Goal: Information Seeking & Learning: Learn about a topic

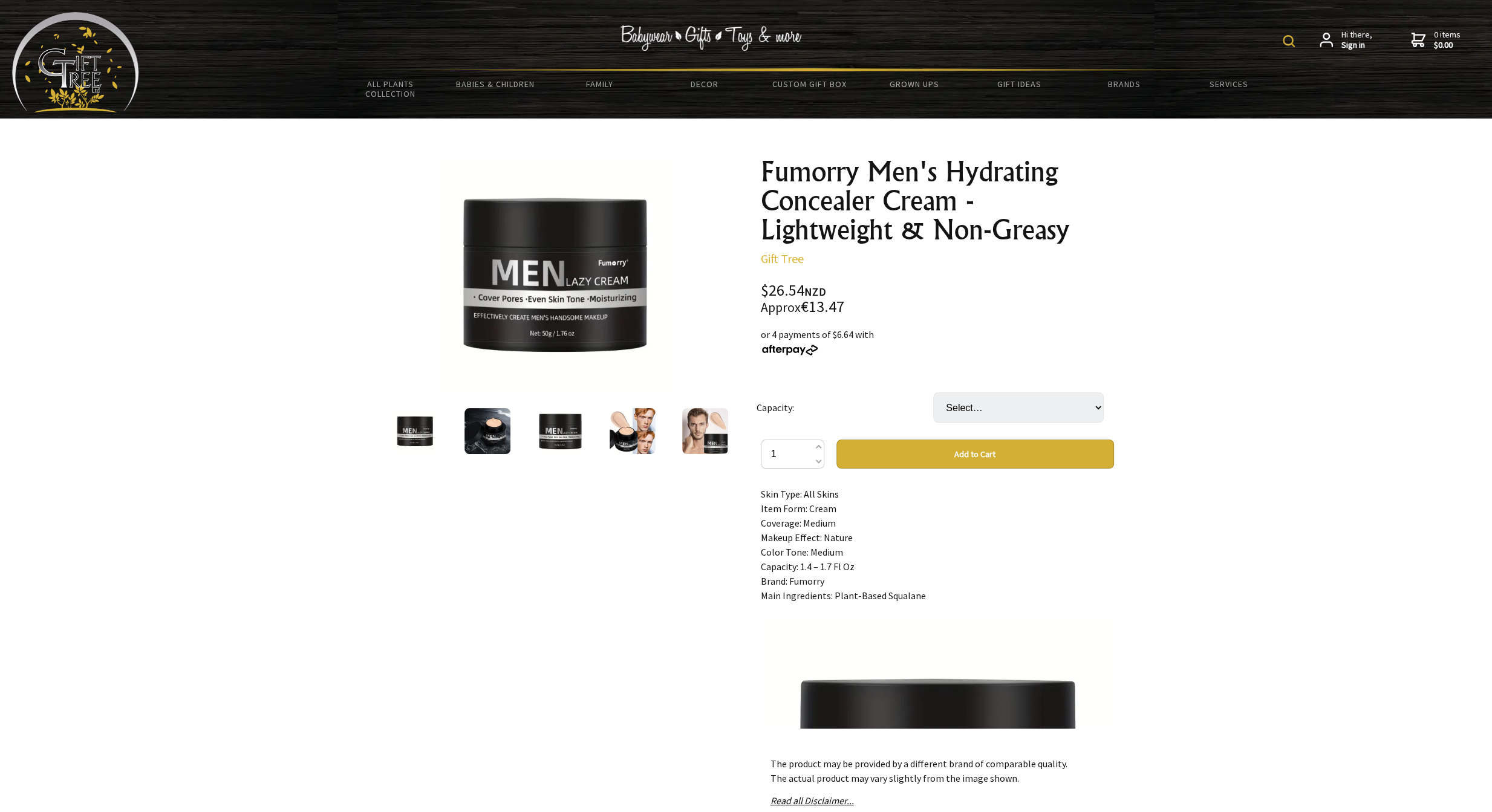
click at [884, 547] on div "Skin Type: All Skins Item Form: Cream Coverage: Medium Makeup Effect: Nature Co…" at bounding box center [937, 608] width 354 height 242
click at [983, 396] on select "Select… 50g/1.76oz" at bounding box center [1019, 408] width 171 height 31
select select "50g/1.76oz"
click at [934, 392] on select "Select… 50g/1.76oz" at bounding box center [1019, 408] width 171 height 31
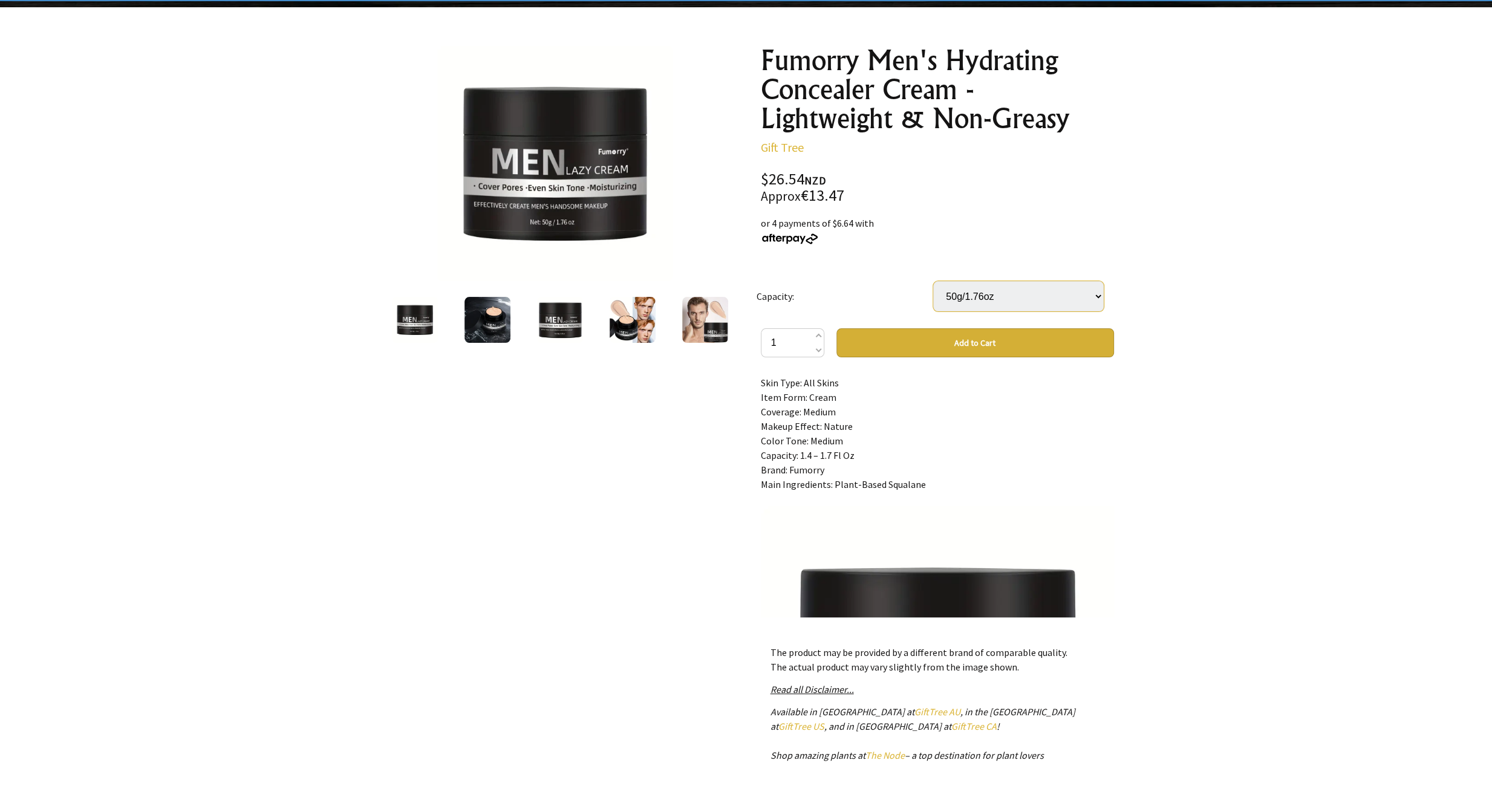
scroll to position [242, 0]
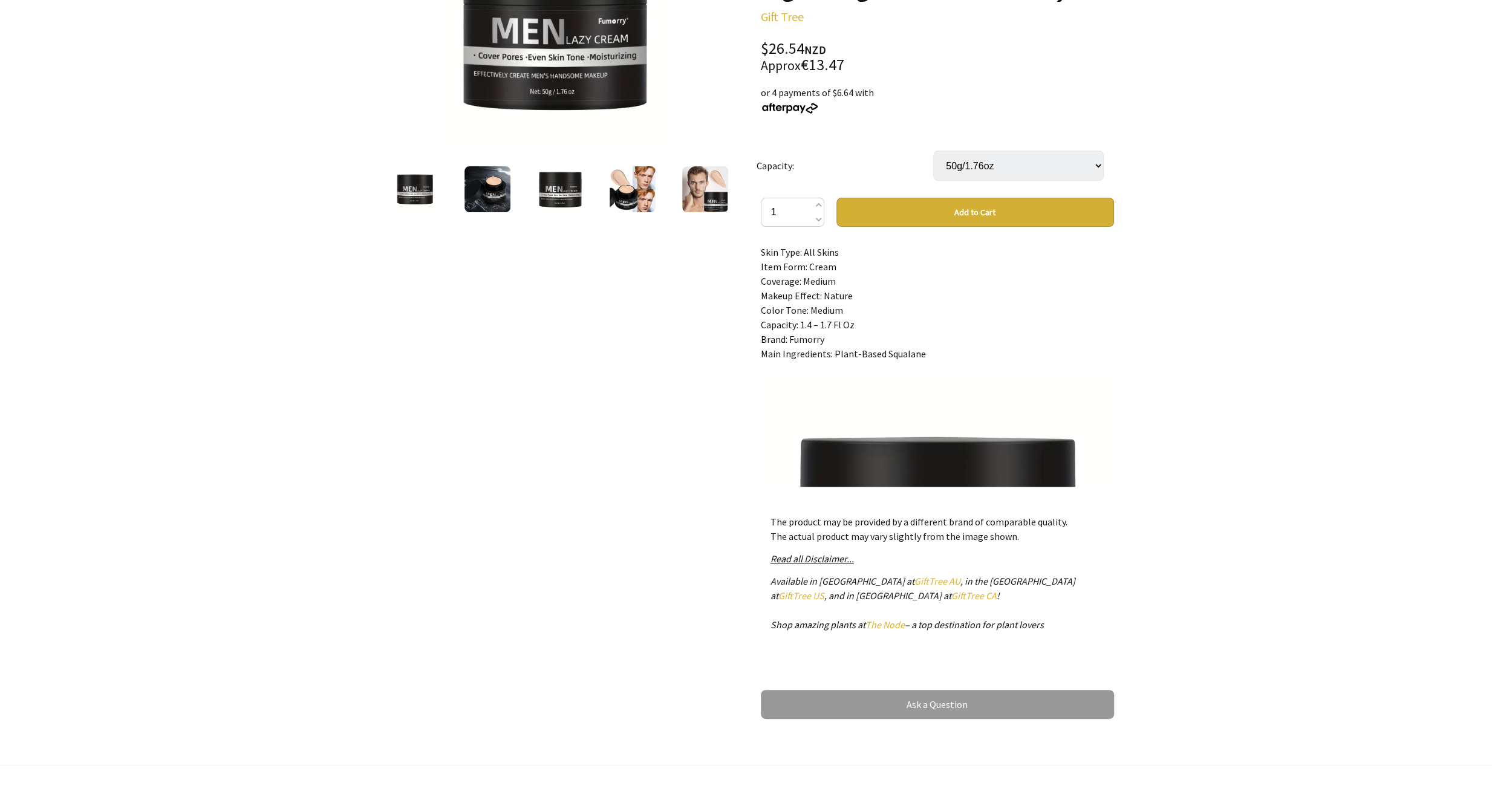
click at [1191, 400] on div at bounding box center [746, 320] width 1492 height 888
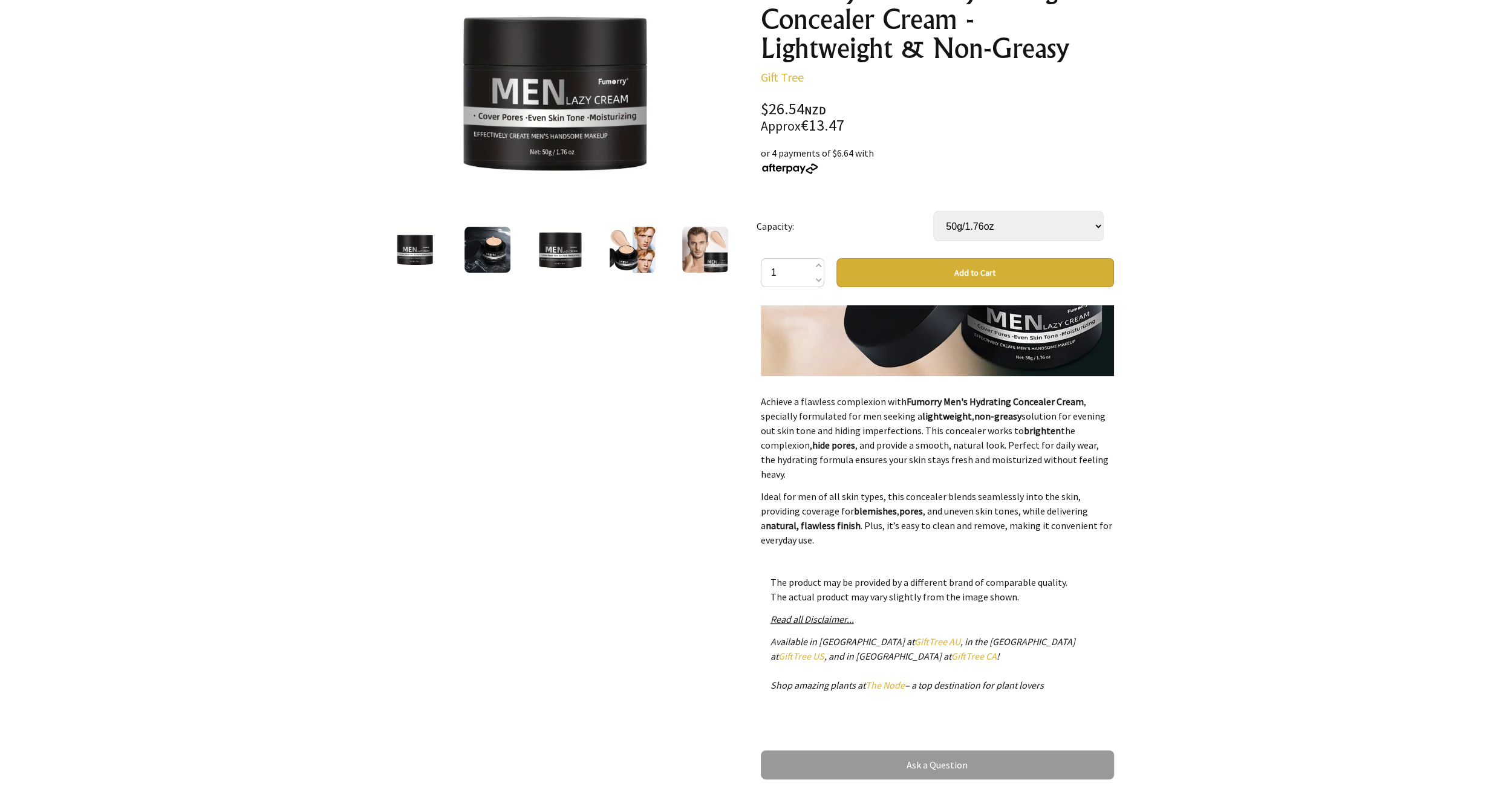
scroll to position [1144, 0]
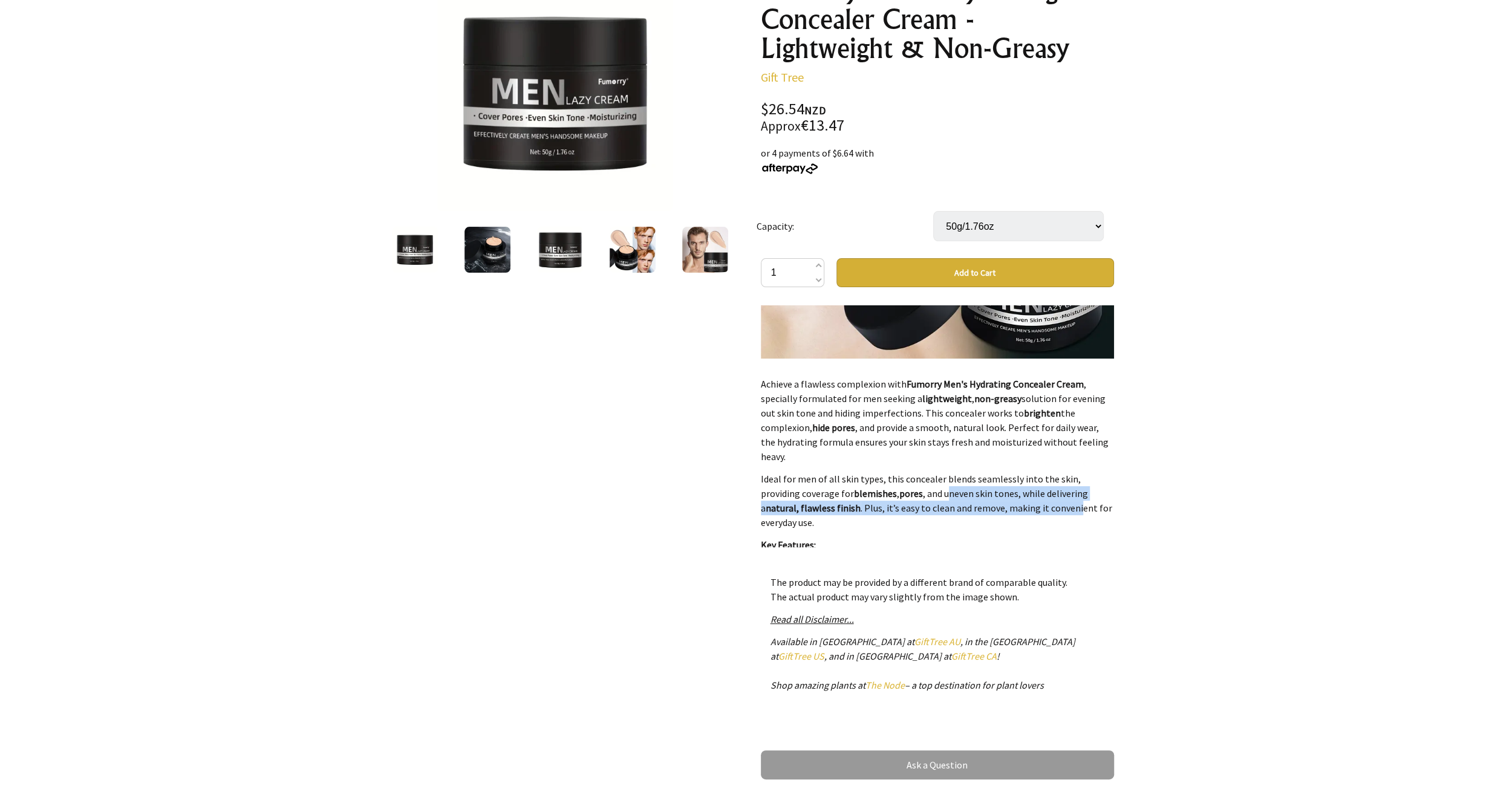
drag, startPoint x: 949, startPoint y: 471, endPoint x: 1069, endPoint y: 482, distance: 120.5
click at [1069, 482] on p "Ideal for men of all skin types, this concealer blends seamlessly into the skin…" at bounding box center [937, 501] width 354 height 58
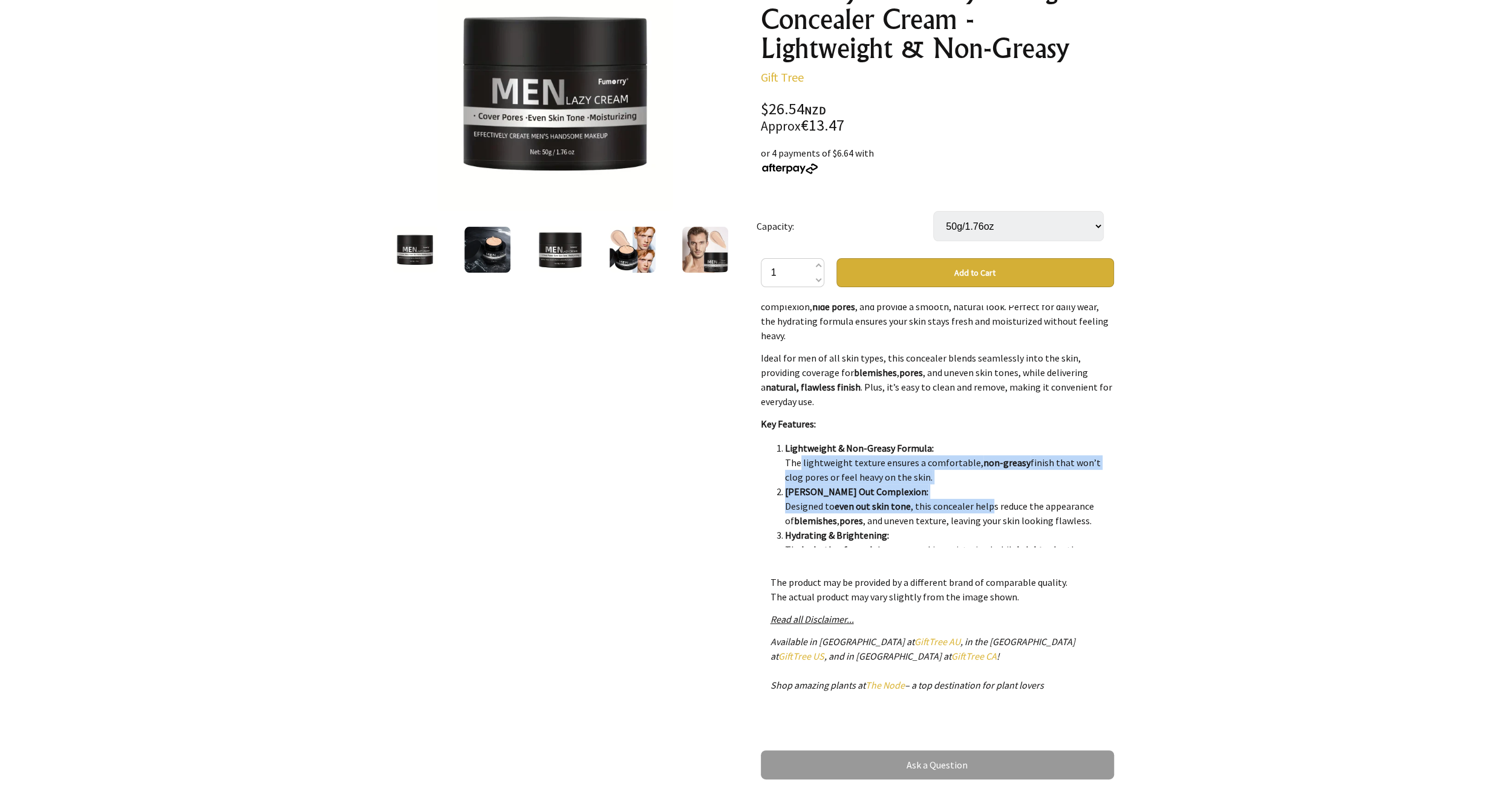
drag, startPoint x: 786, startPoint y: 436, endPoint x: 992, endPoint y: 475, distance: 209.7
click at [991, 475] on ol "Lightweight & Non-Greasy Formula: The lightweight texture ensures a comfortable…" at bounding box center [937, 549] width 354 height 217
click at [992, 484] on li "[PERSON_NAME] Out Complexion: Designed to even out skin tone , this concealer h…" at bounding box center [950, 506] width 329 height 44
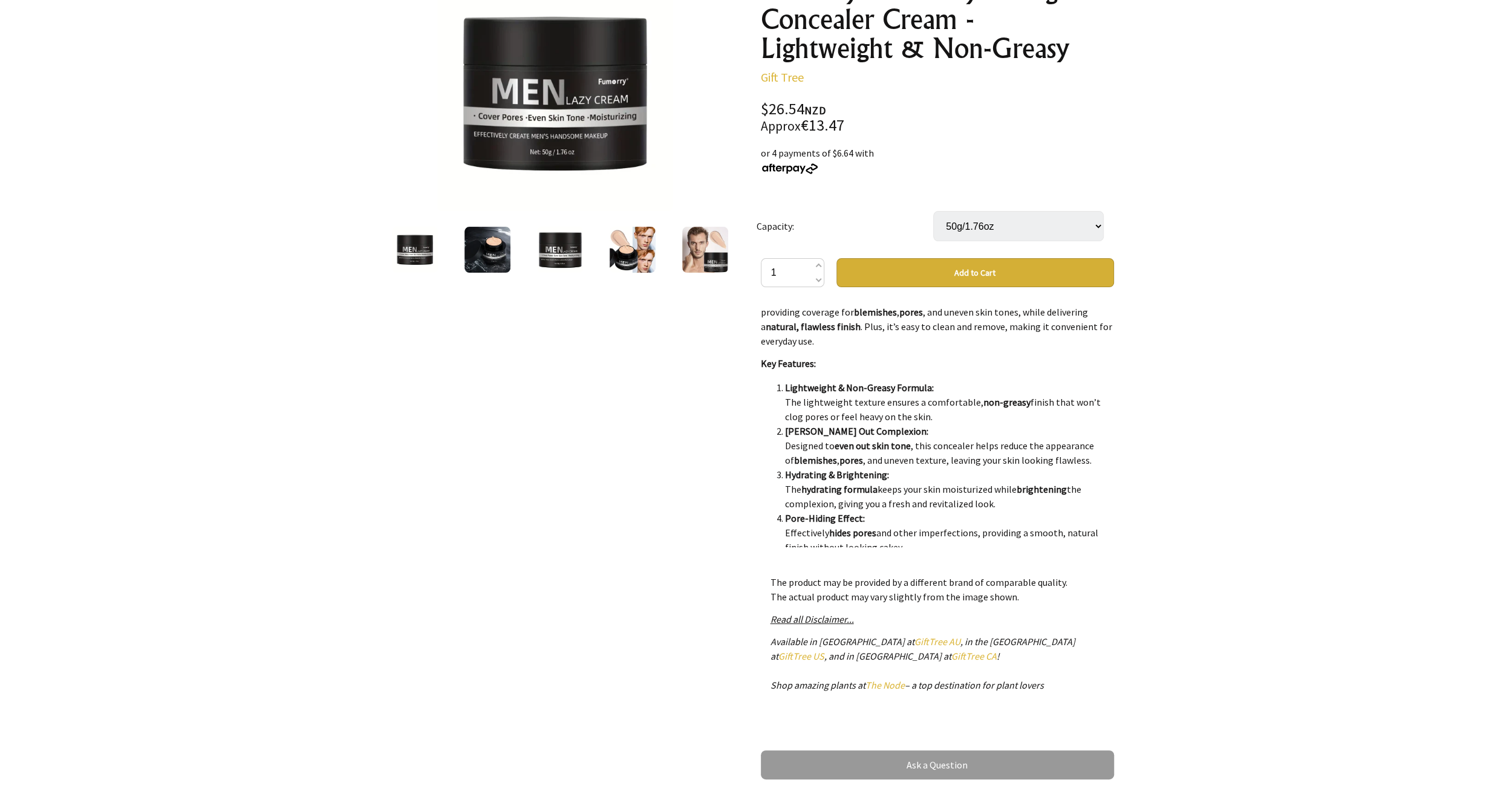
scroll to position [1386, 0]
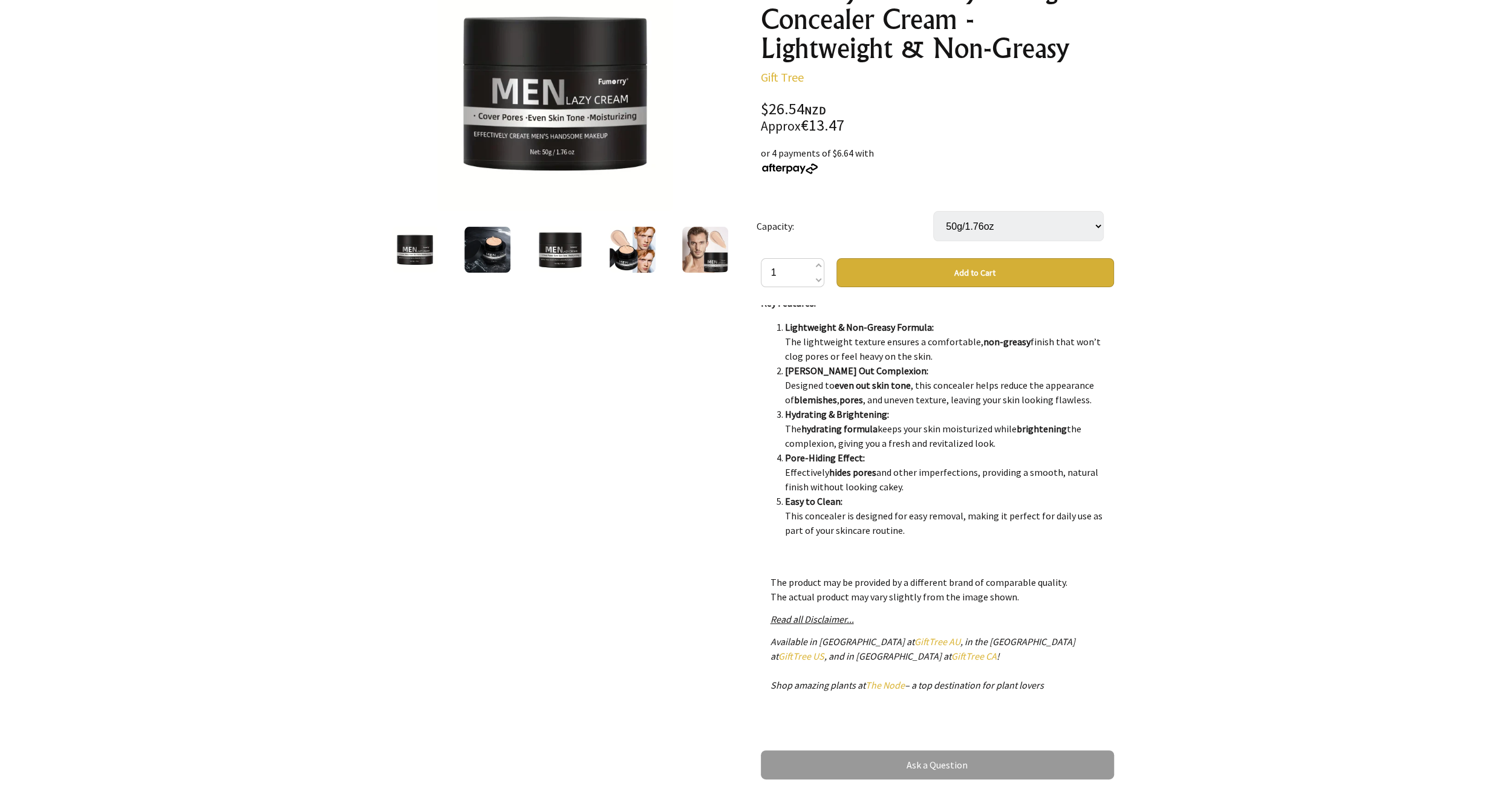
drag, startPoint x: 779, startPoint y: 393, endPoint x: 1022, endPoint y: 411, distance: 243.7
click at [1022, 411] on li "Hydrating & Brightening: The hydrating formula keeps your skin moisturized whil…" at bounding box center [950, 429] width 329 height 44
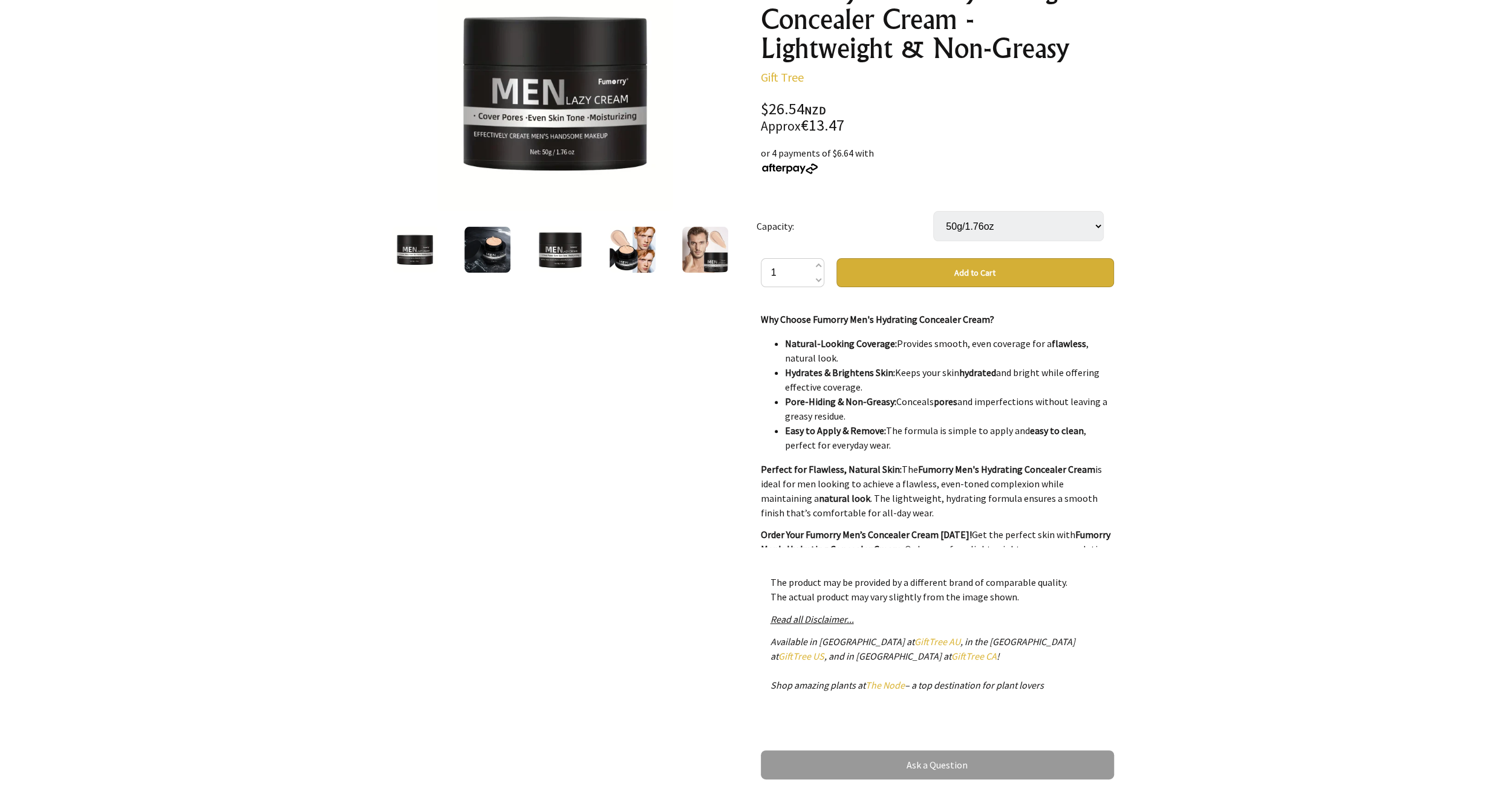
scroll to position [1628, 0]
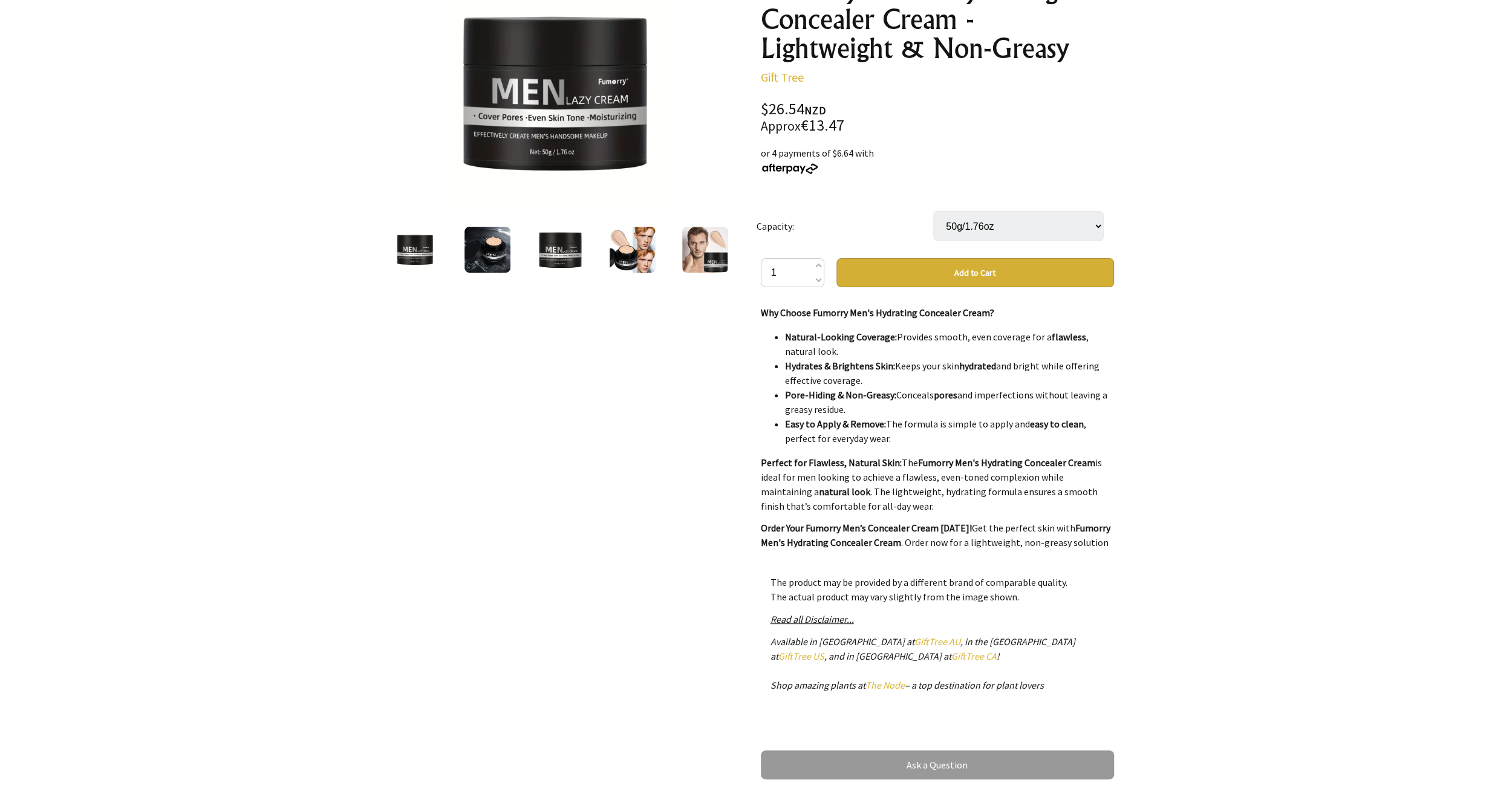
drag, startPoint x: 1022, startPoint y: 411, endPoint x: 990, endPoint y: 447, distance: 48.2
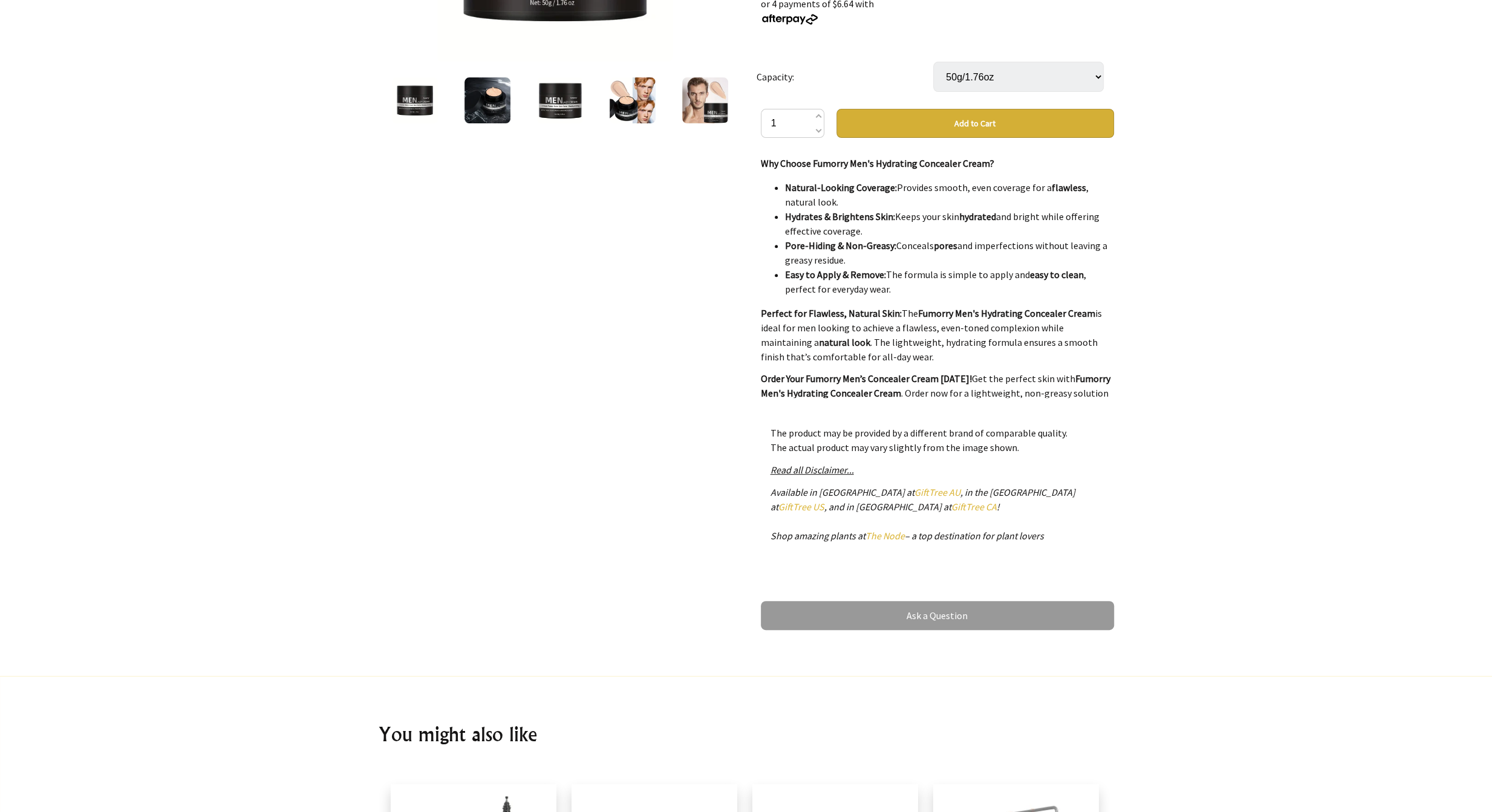
scroll to position [363, 0]
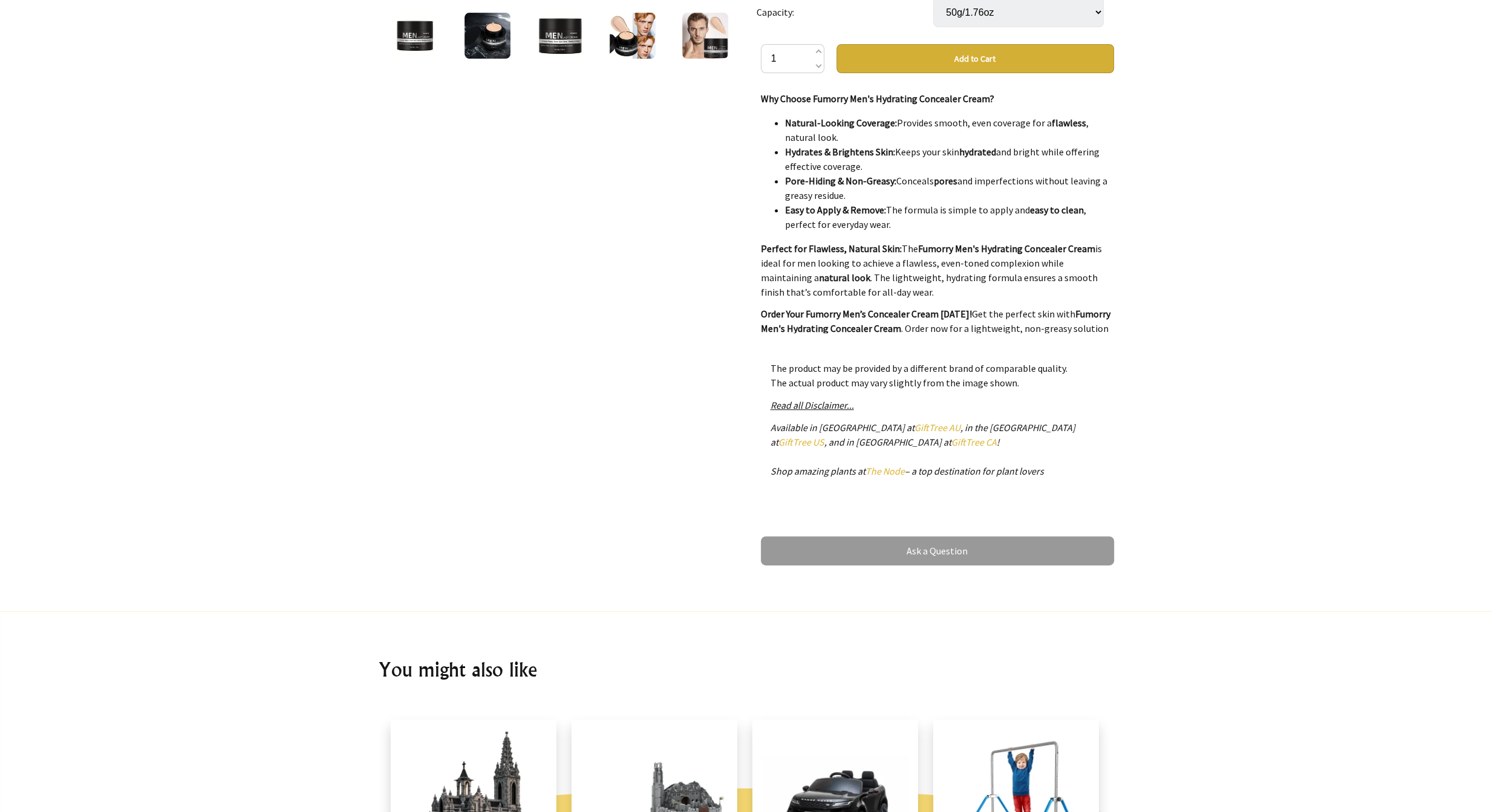
drag, startPoint x: 895, startPoint y: 431, endPoint x: 1200, endPoint y: 478, distance: 308.6
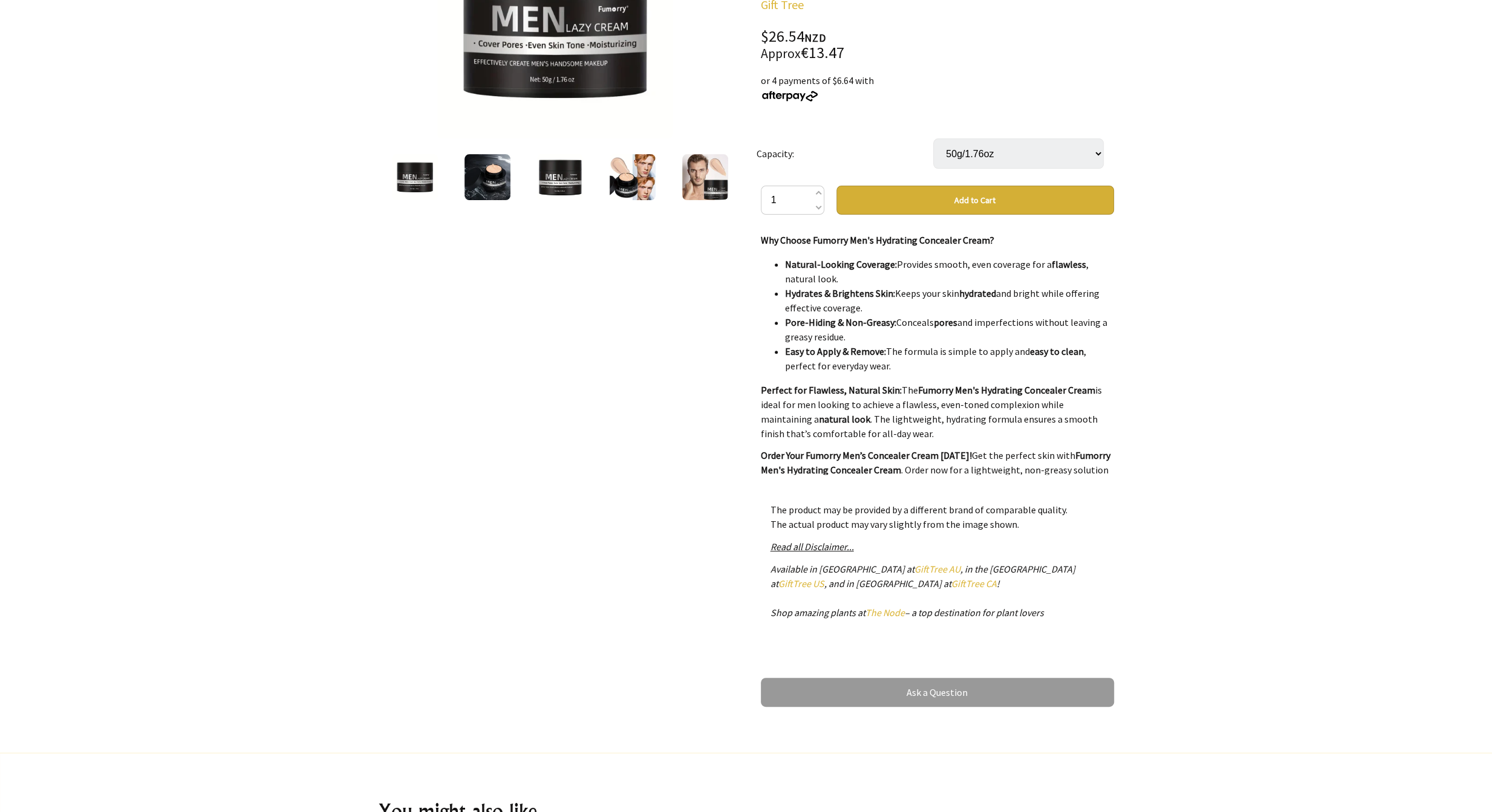
scroll to position [0, 0]
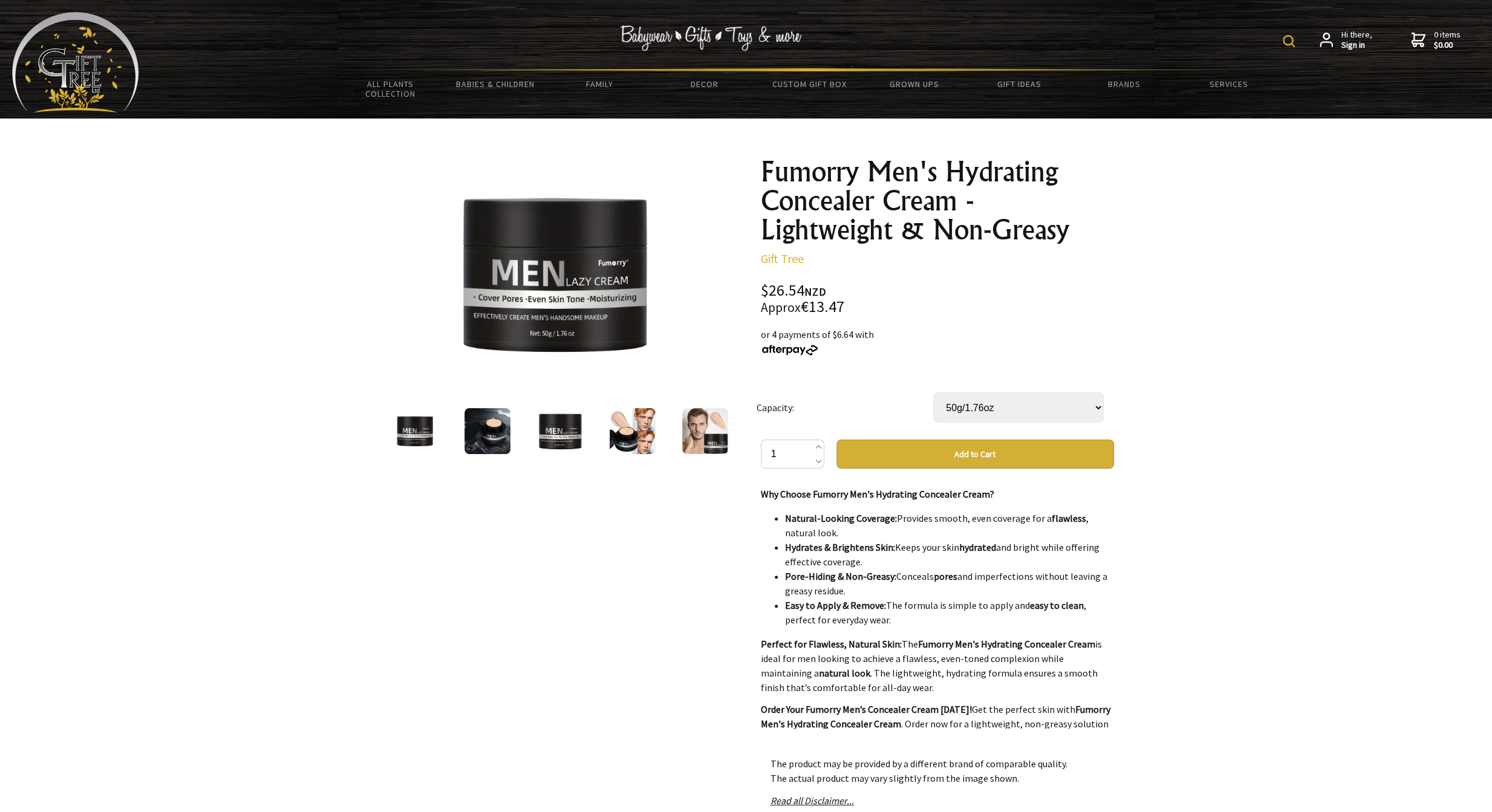
drag, startPoint x: 1200, startPoint y: 470, endPoint x: 1109, endPoint y: 437, distance: 96.8
click at [673, 426] on div at bounding box center [705, 431] width 72 height 51
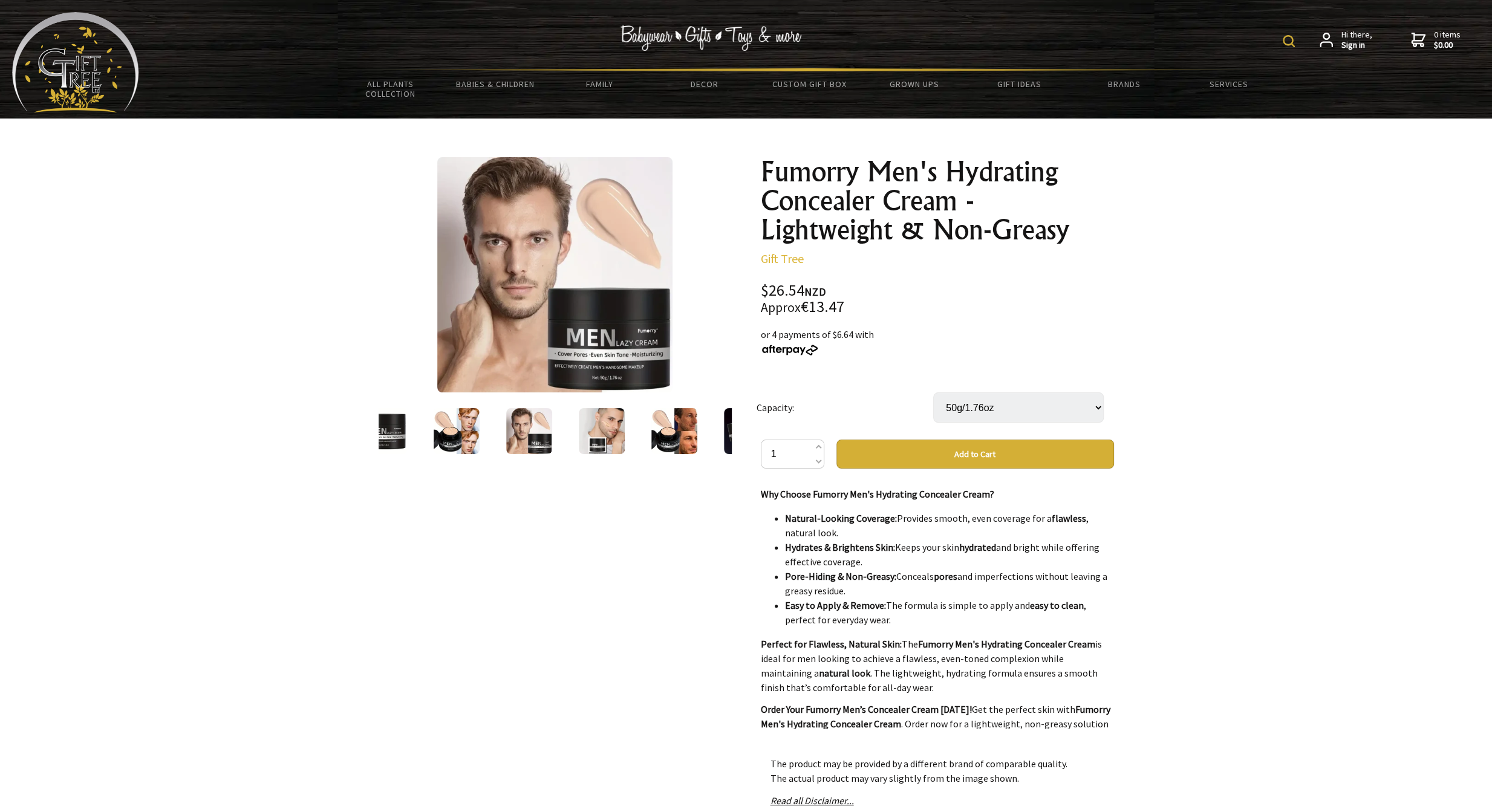
click at [652, 423] on img at bounding box center [674, 431] width 46 height 46
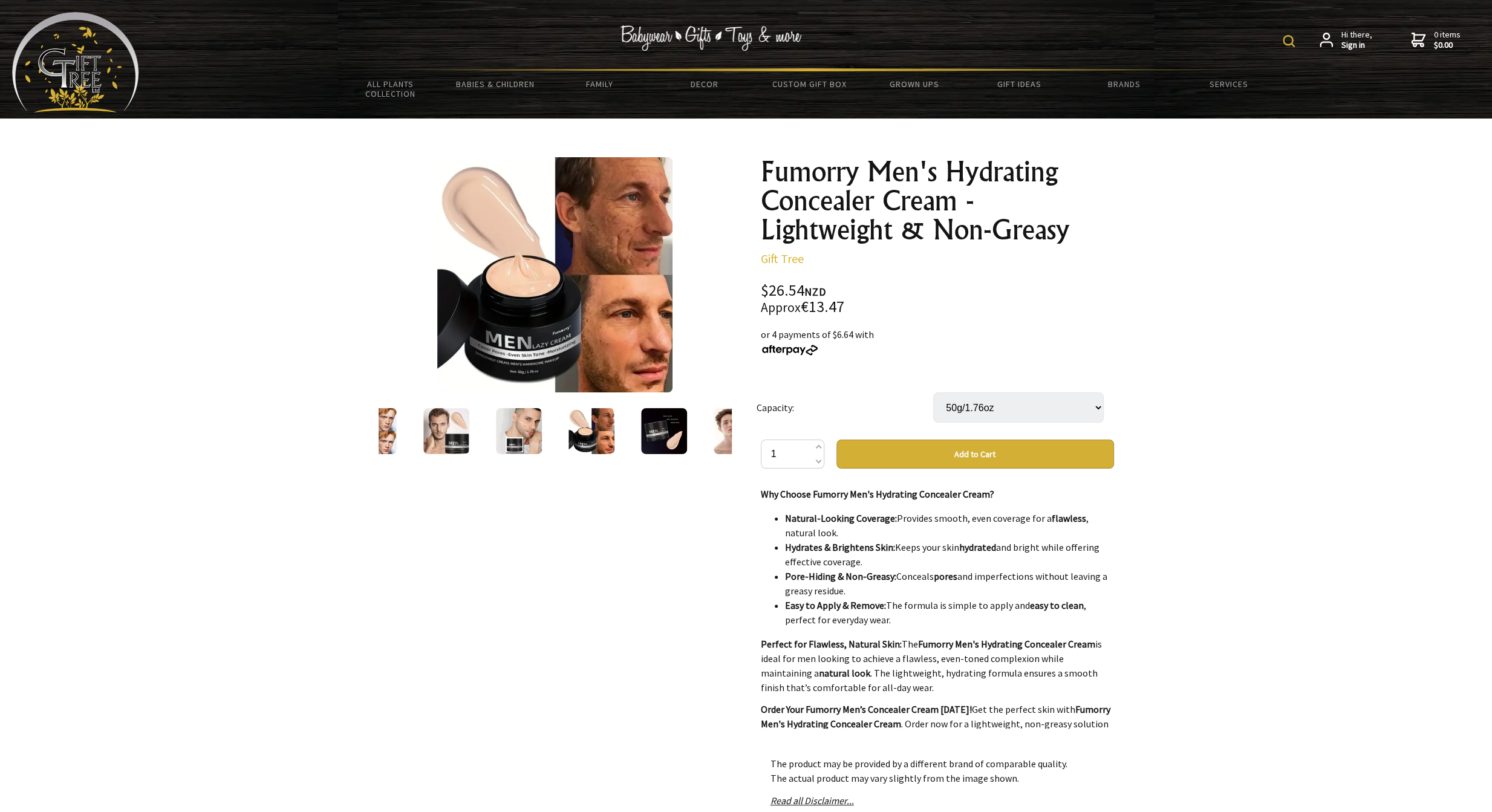
click at [672, 423] on img at bounding box center [664, 431] width 46 height 46
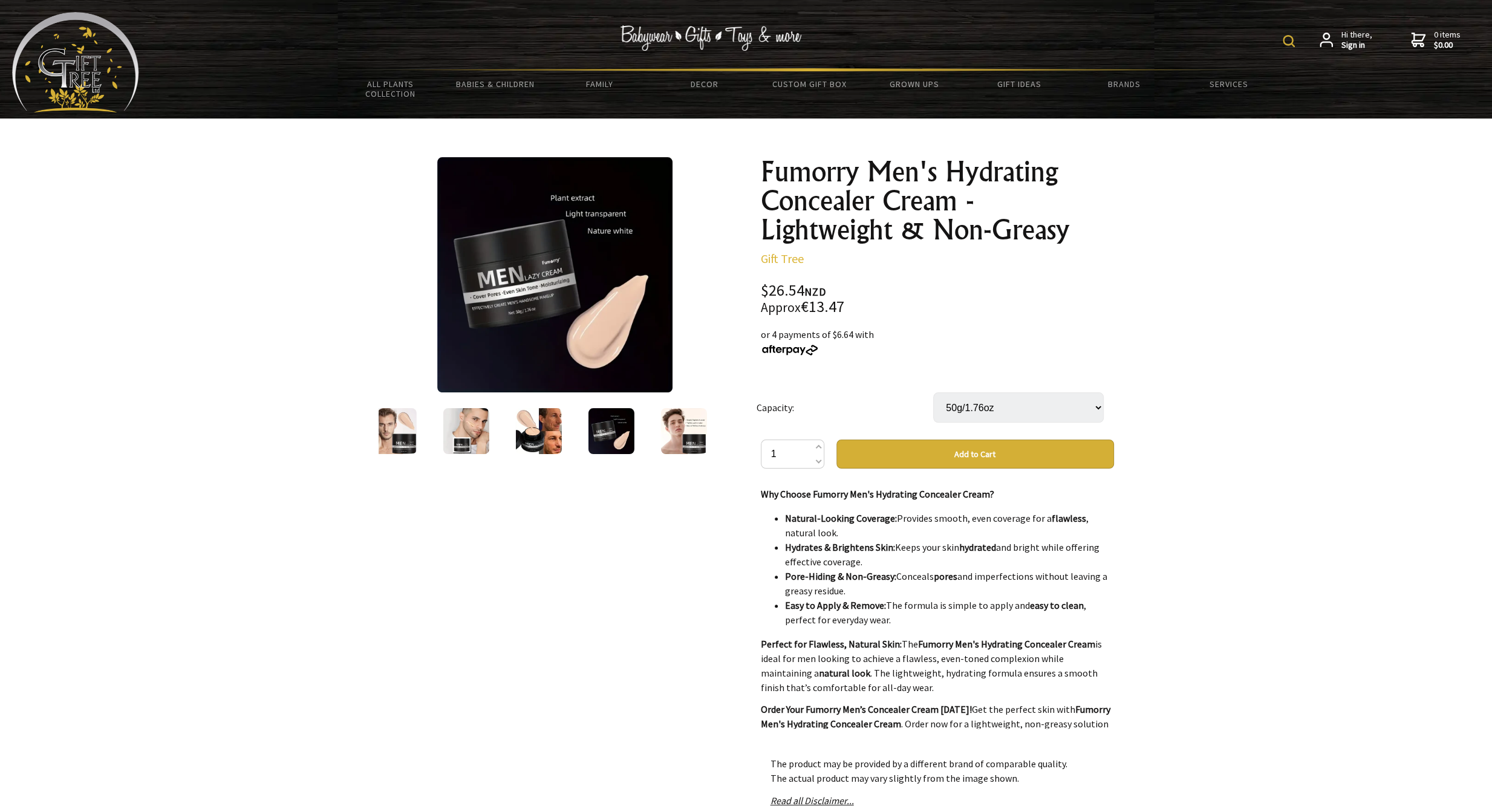
click at [708, 426] on div at bounding box center [683, 431] width 72 height 51
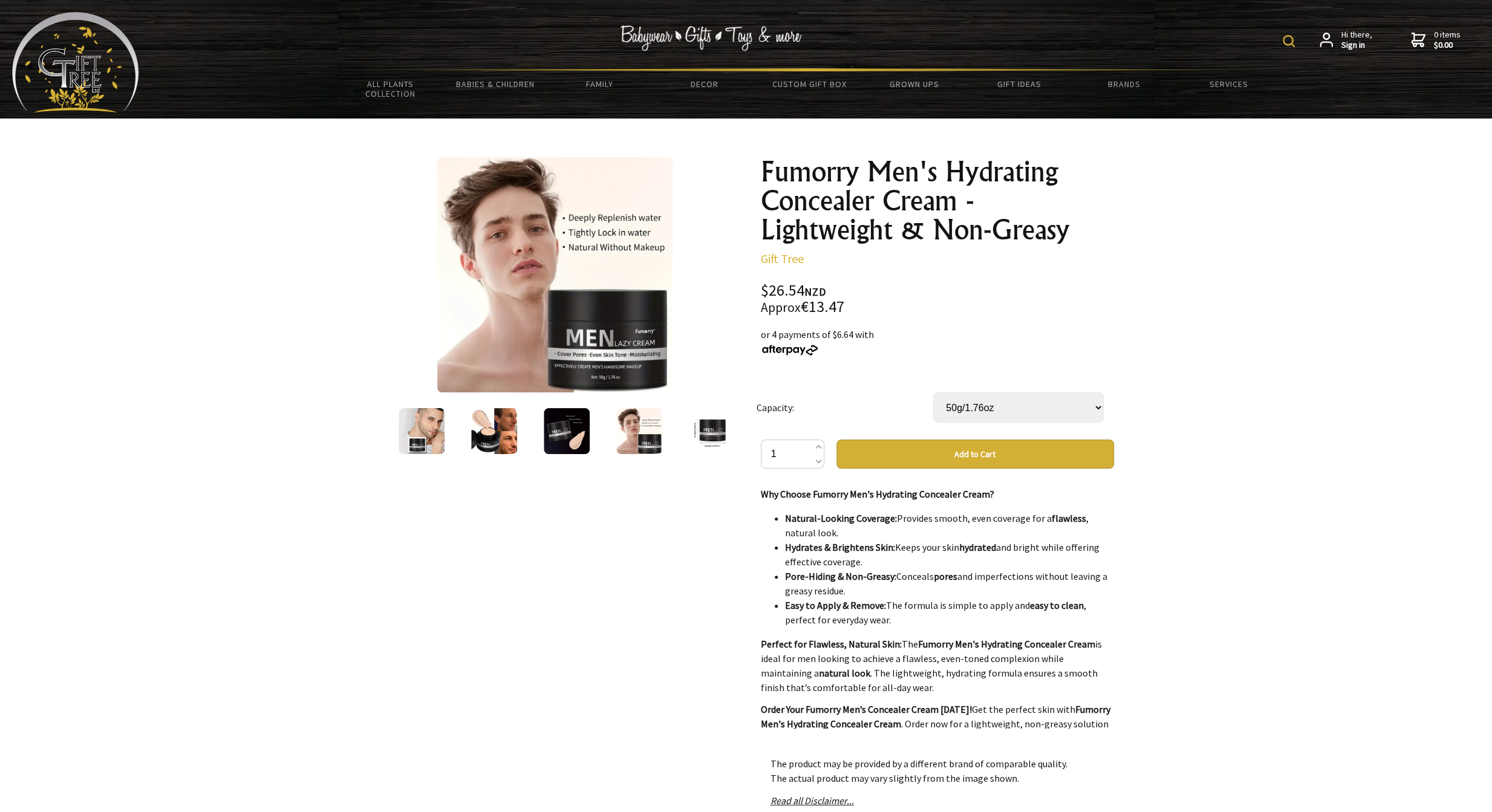
click at [708, 426] on img at bounding box center [712, 431] width 46 height 46
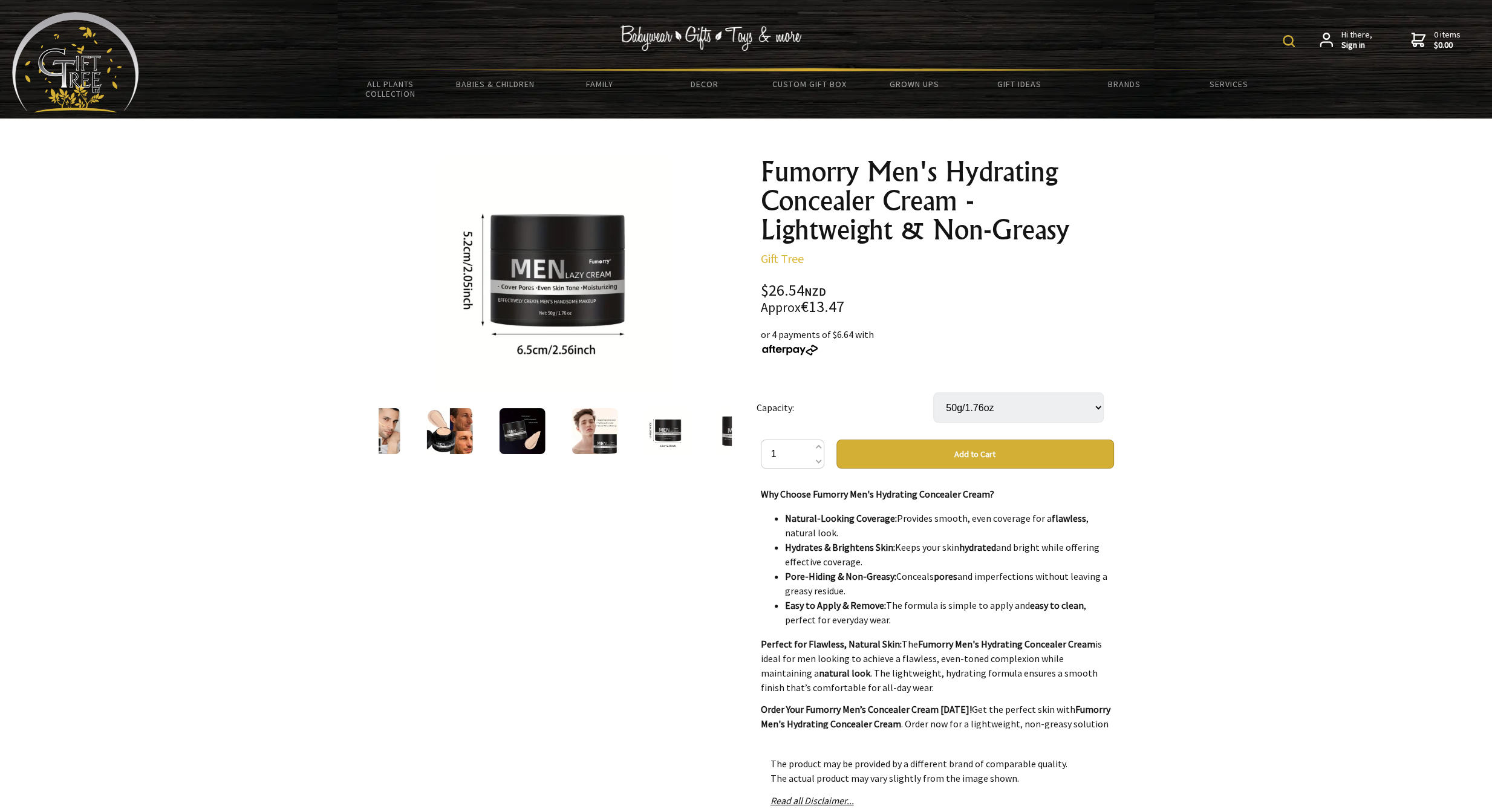
click at [614, 426] on img at bounding box center [595, 431] width 46 height 46
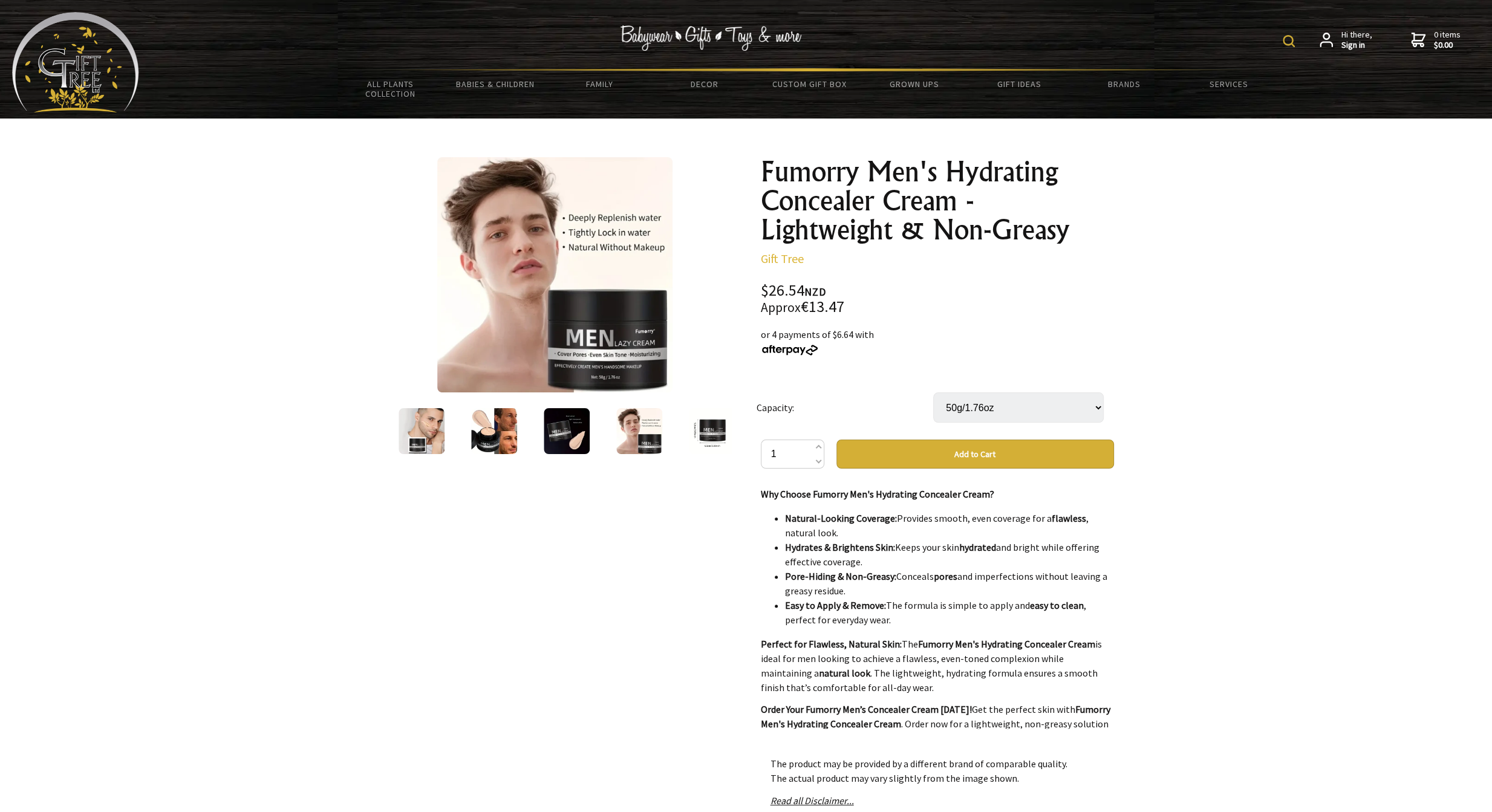
click at [690, 433] on img at bounding box center [712, 431] width 46 height 46
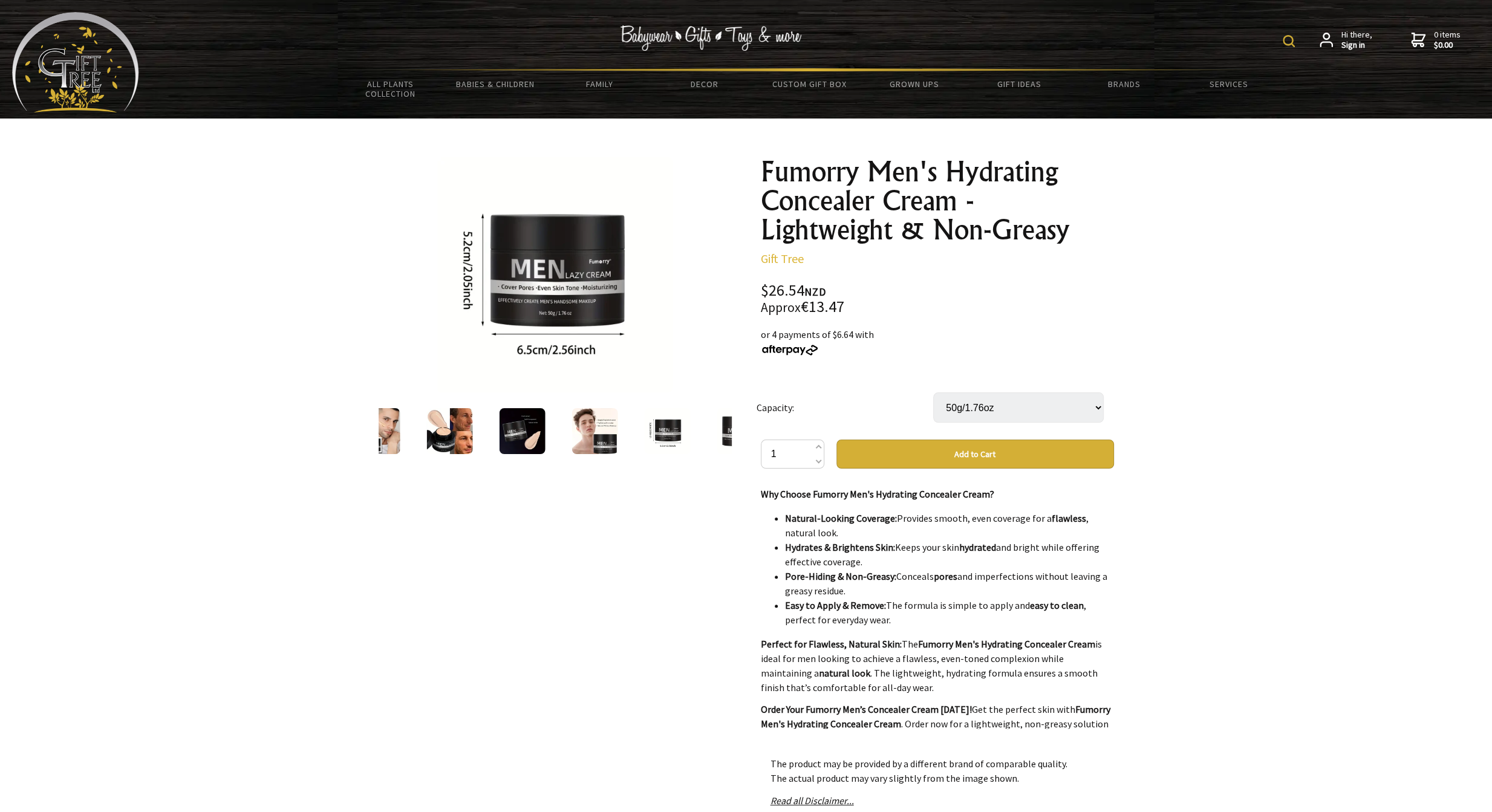
click at [700, 434] on div at bounding box center [667, 431] width 72 height 51
click at [683, 435] on img at bounding box center [667, 431] width 46 height 46
click at [715, 435] on div at bounding box center [740, 431] width 72 height 51
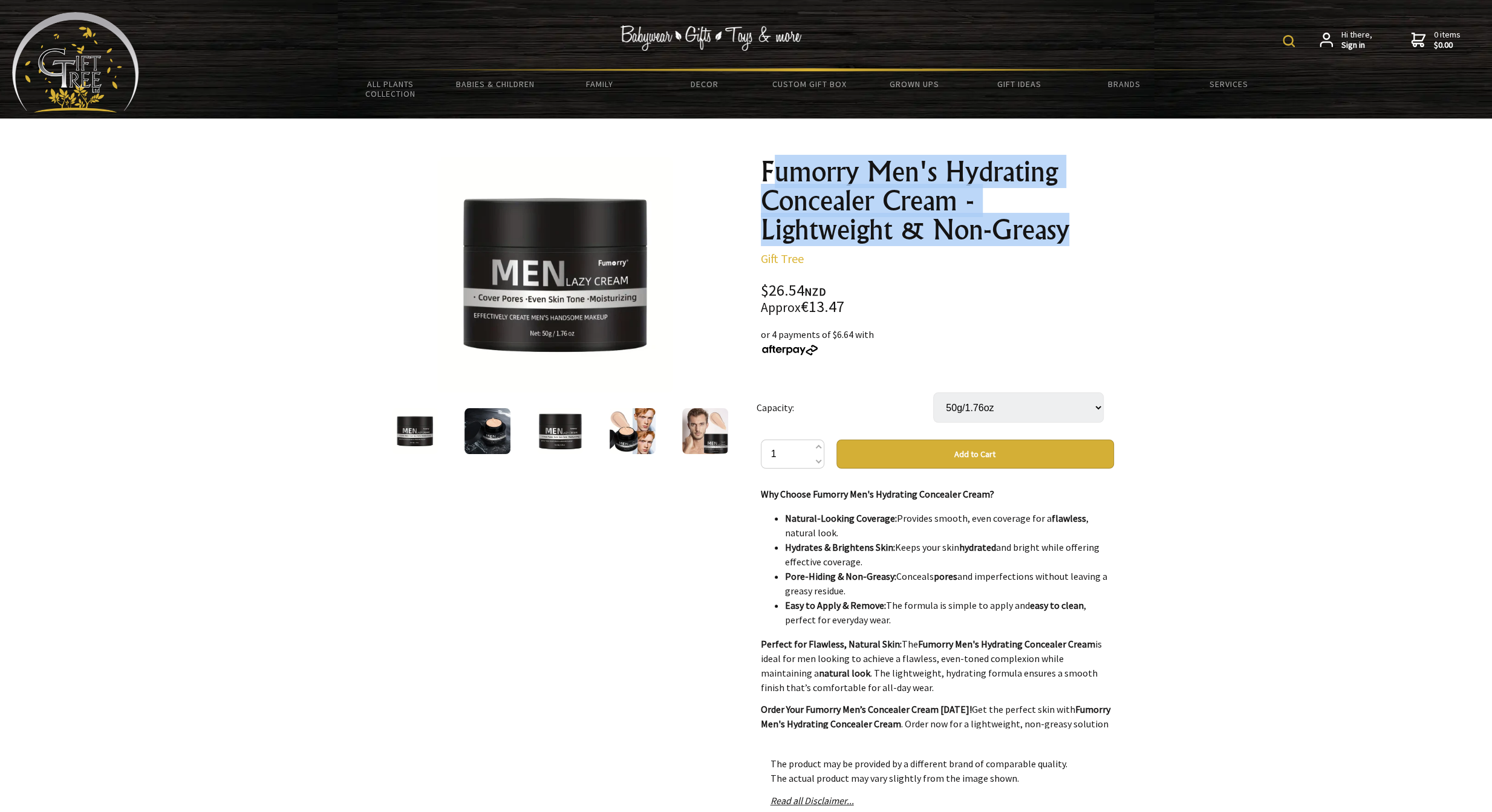
drag, startPoint x: 1020, startPoint y: 232, endPoint x: 781, endPoint y: 172, distance: 246.4
click at [781, 172] on h1 "Fumorry Men's Hydrating Concealer Cream - Lightweight & Non-Greasy" at bounding box center [937, 200] width 354 height 87
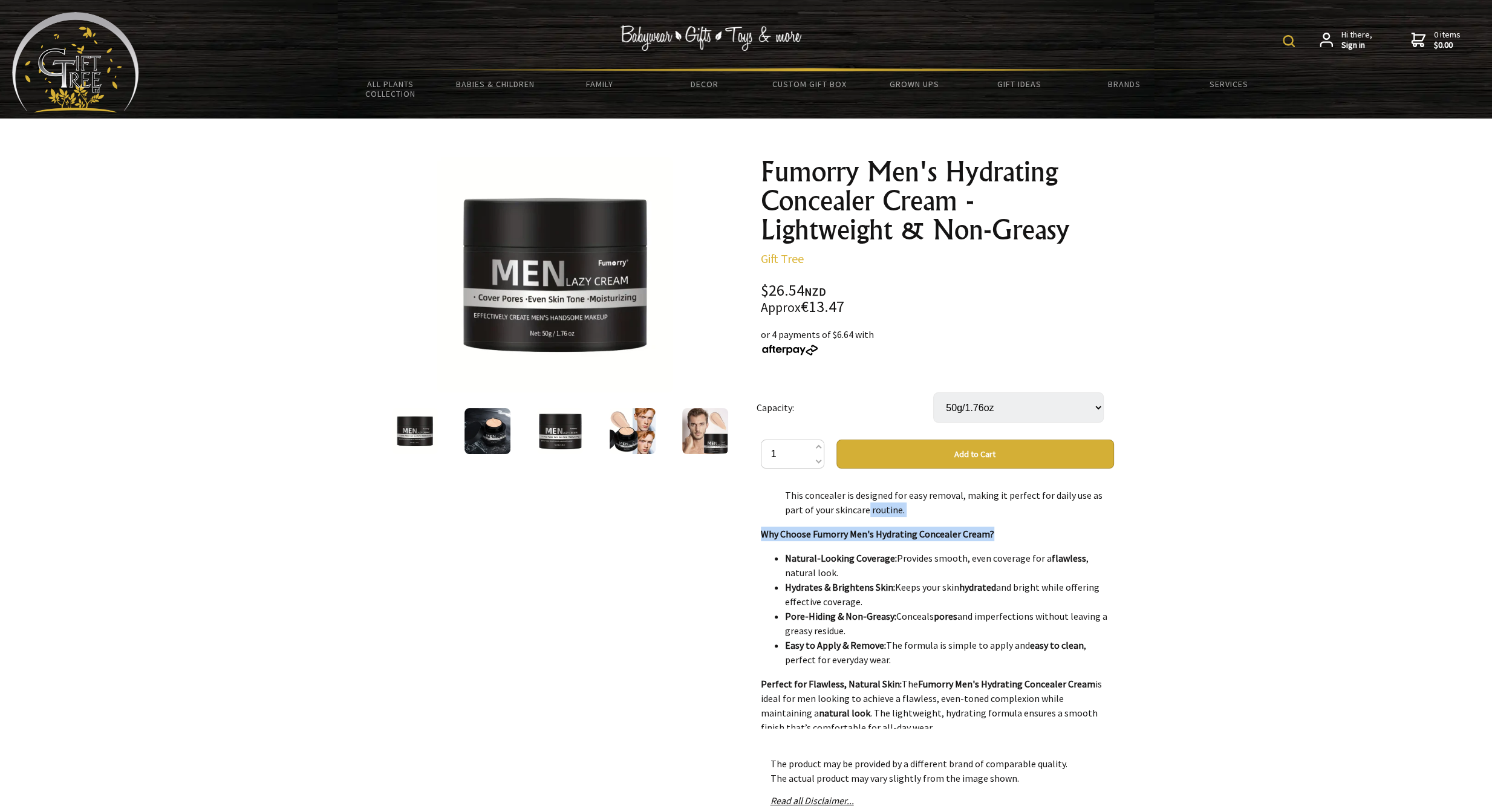
scroll to position [1576, 0]
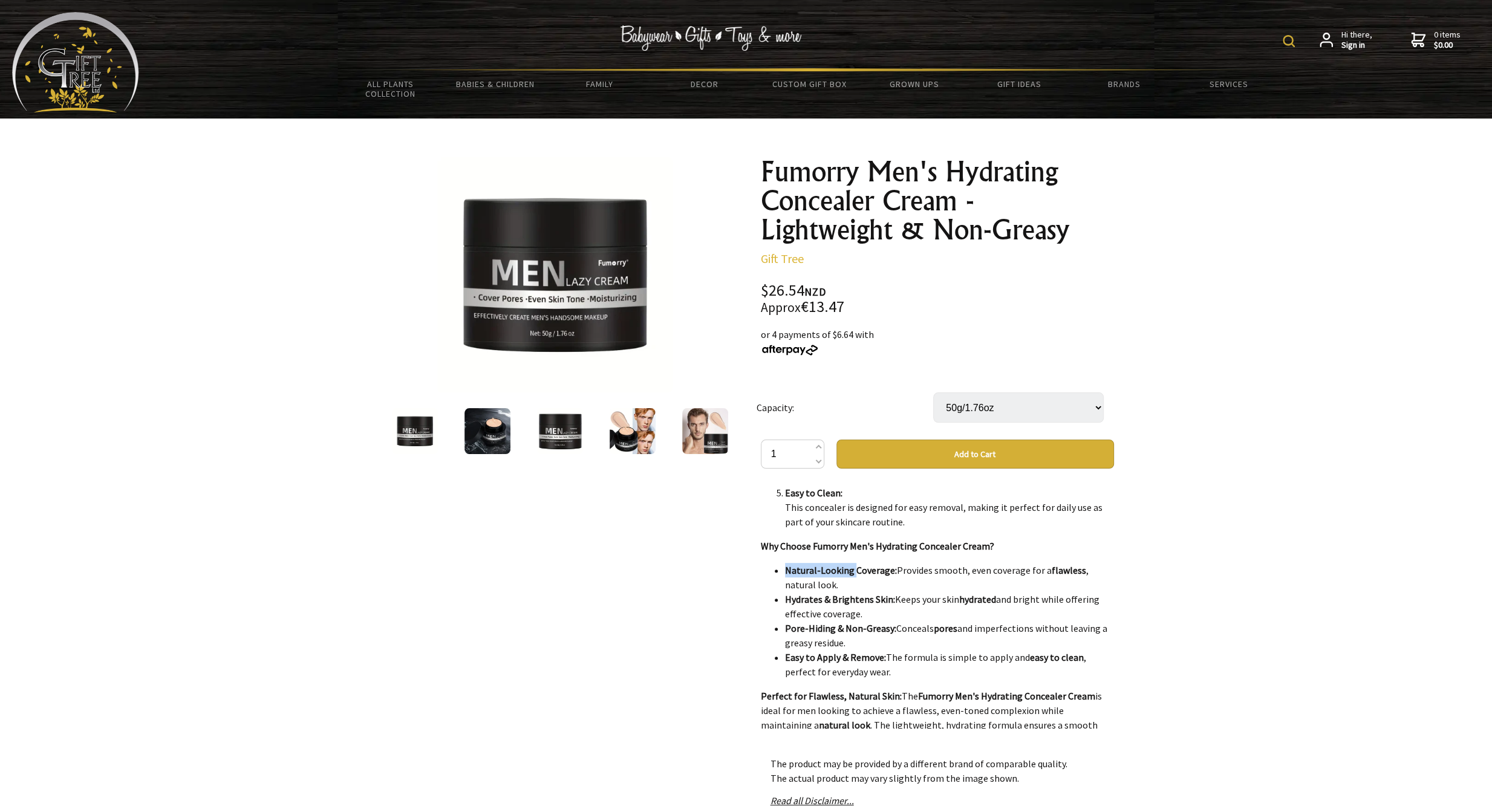
drag, startPoint x: 770, startPoint y: 495, endPoint x: 853, endPoint y: 537, distance: 93.0
click at [853, 563] on ul "Natural-Looking Coverage: Provides smooth, even coverage for a flawless , natur…" at bounding box center [937, 621] width 354 height 116
click at [633, 411] on img at bounding box center [633, 431] width 46 height 46
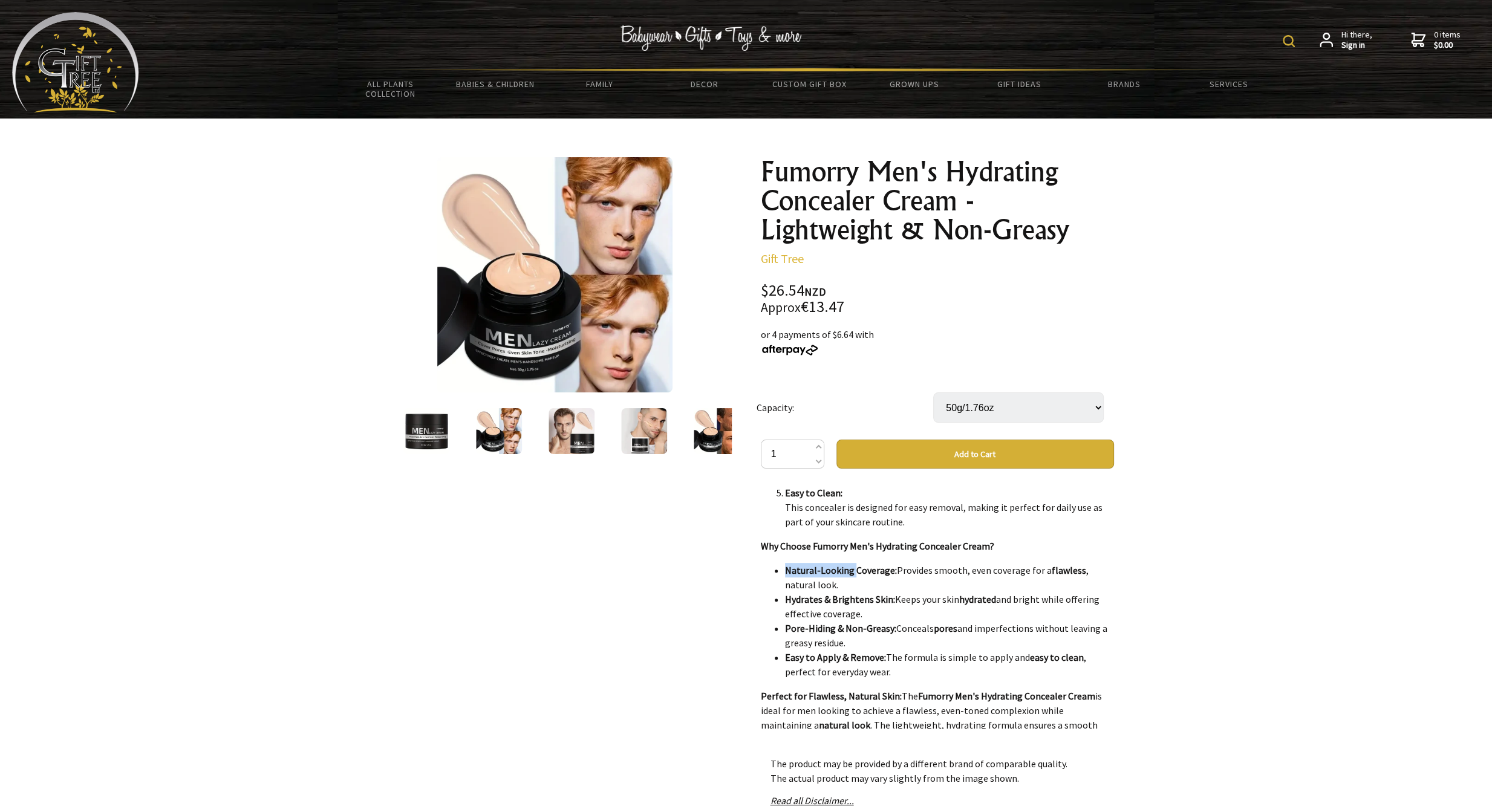
click at [621, 438] on img at bounding box center [644, 431] width 46 height 46
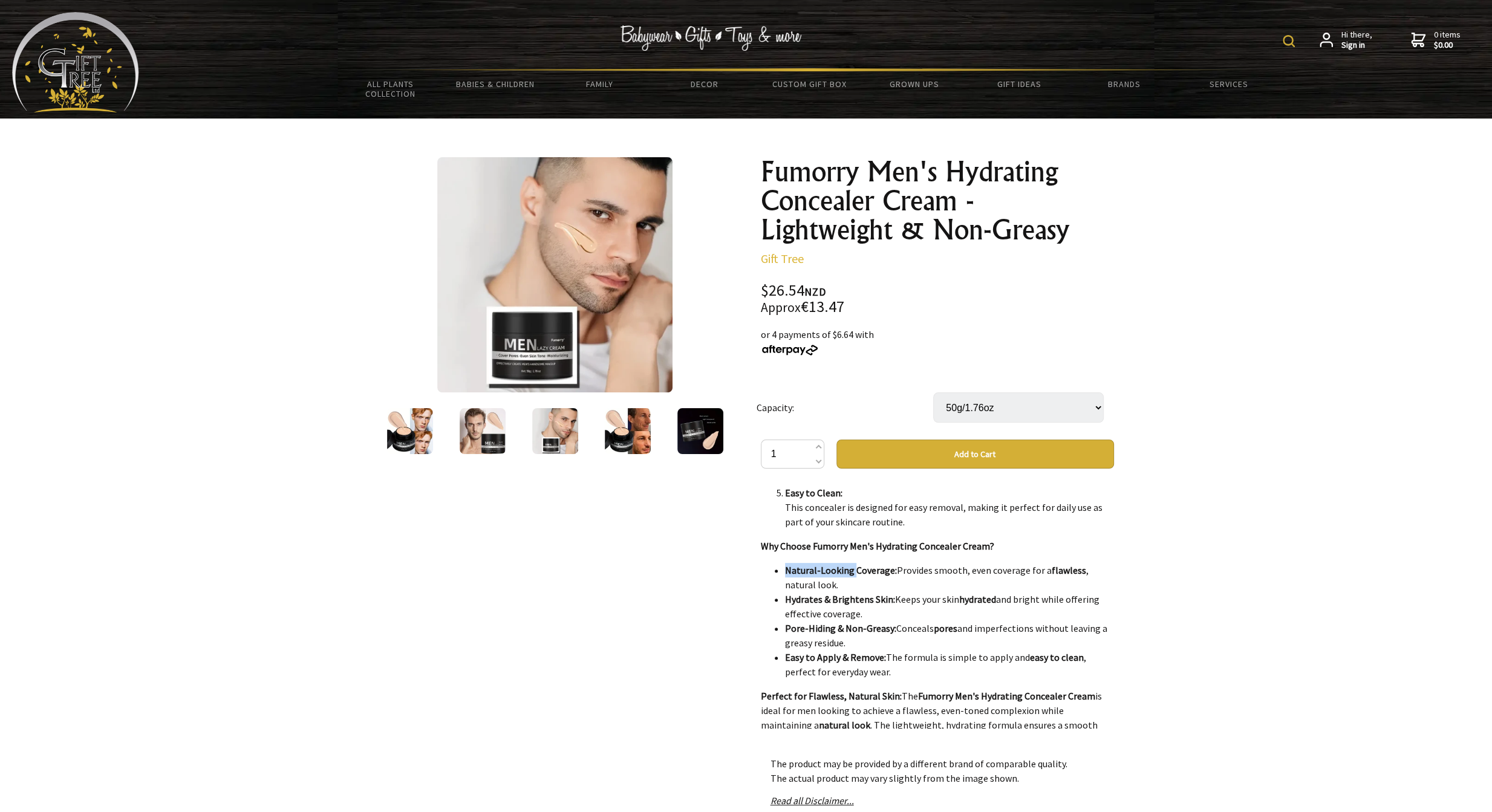
click at [966, 563] on li "Natural-Looking Coverage: Provides smooth, even coverage for a flawless , natur…" at bounding box center [950, 578] width 329 height 29
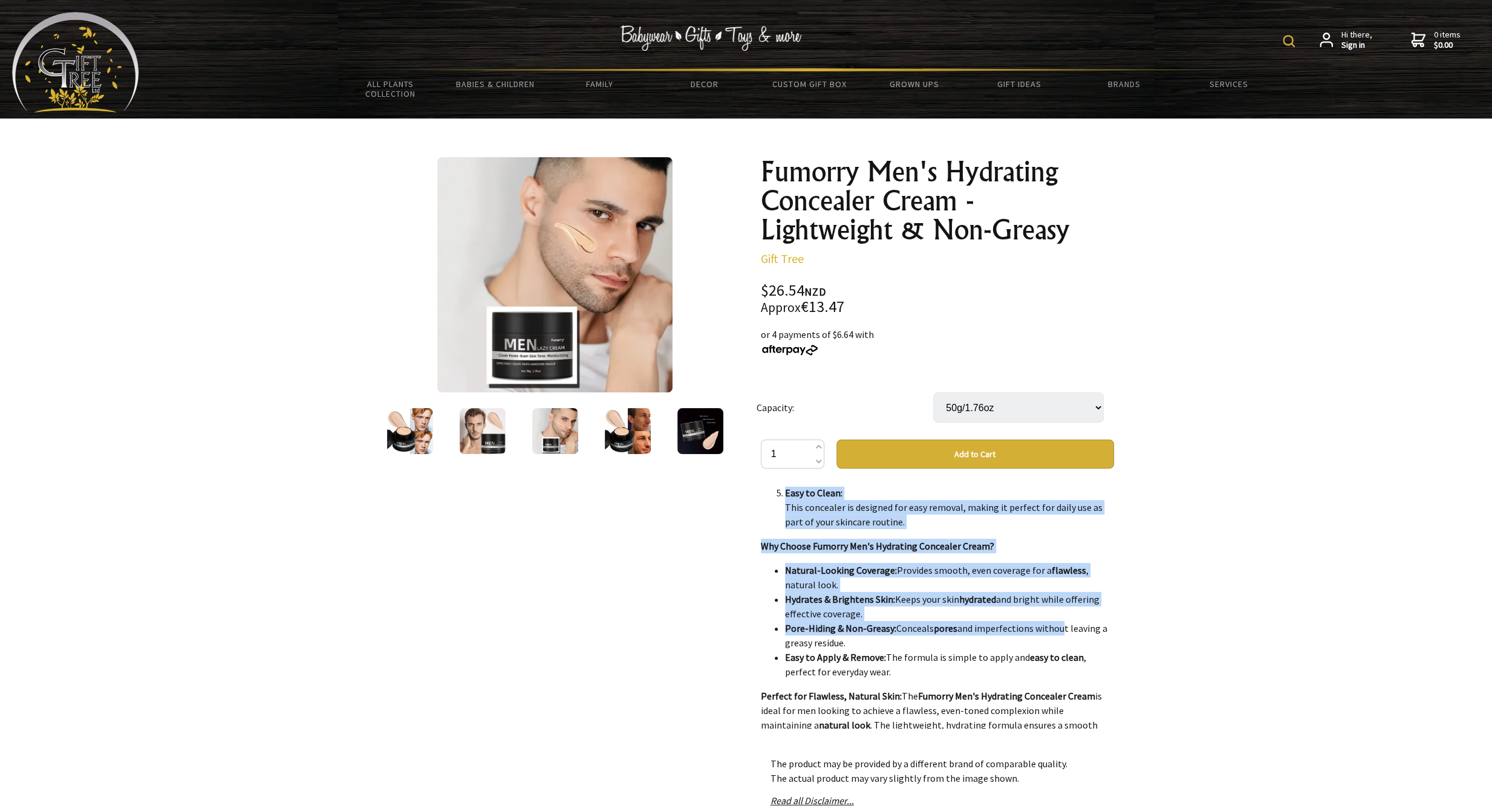
scroll to position [1628, 0]
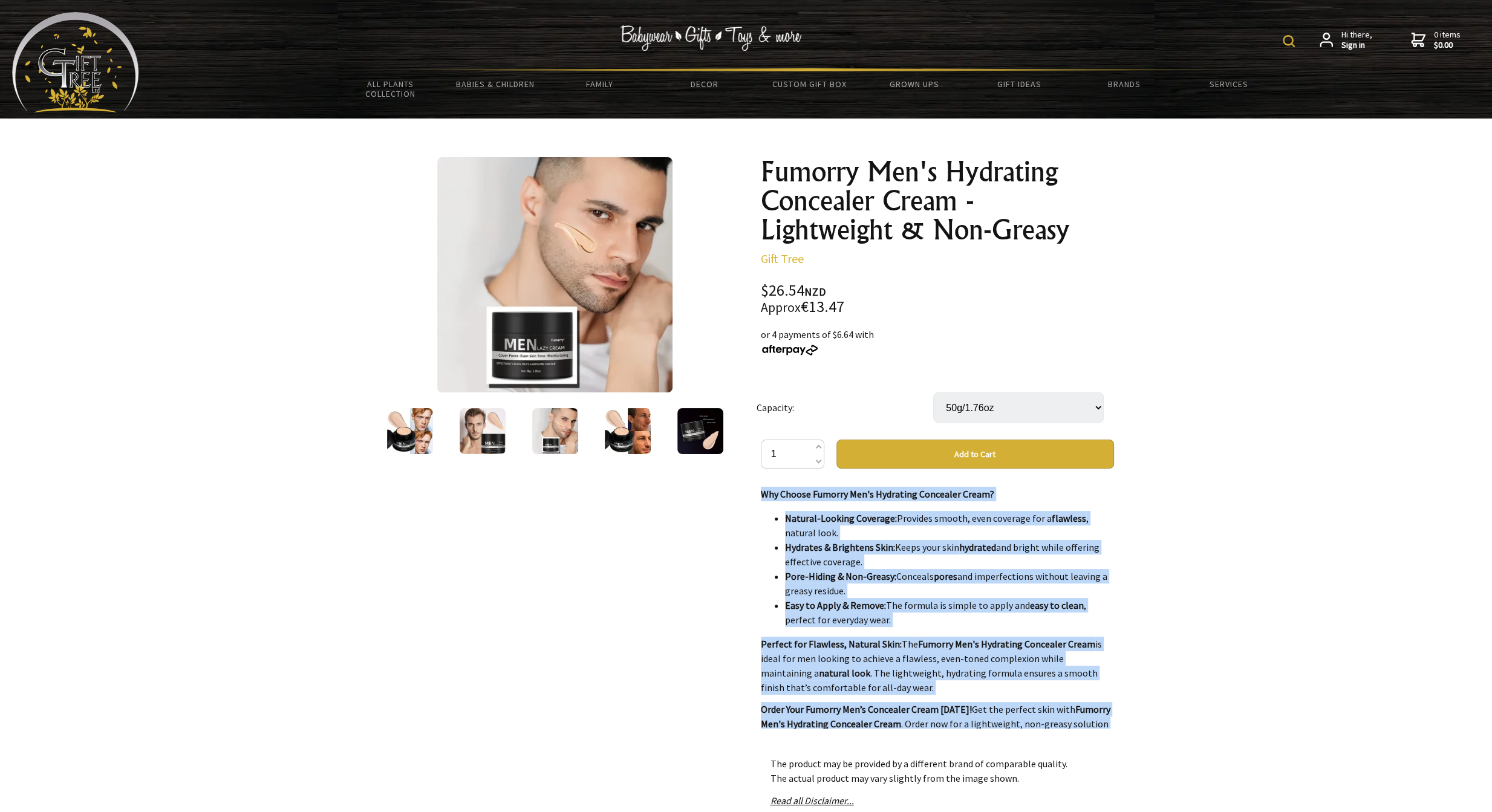
drag, startPoint x: 762, startPoint y: 525, endPoint x: 1057, endPoint y: 721, distance: 354.2
click at [1057, 721] on div "Skin Type: All Skins Item Form: Cream Coverage: Medium Makeup Effect: Nature Co…" at bounding box center [937, 608] width 354 height 242
copy div "Loremip d sitametc adipiscing elit Seddoei Tem'i Utlaboree Doloremag Aliqu , en…"
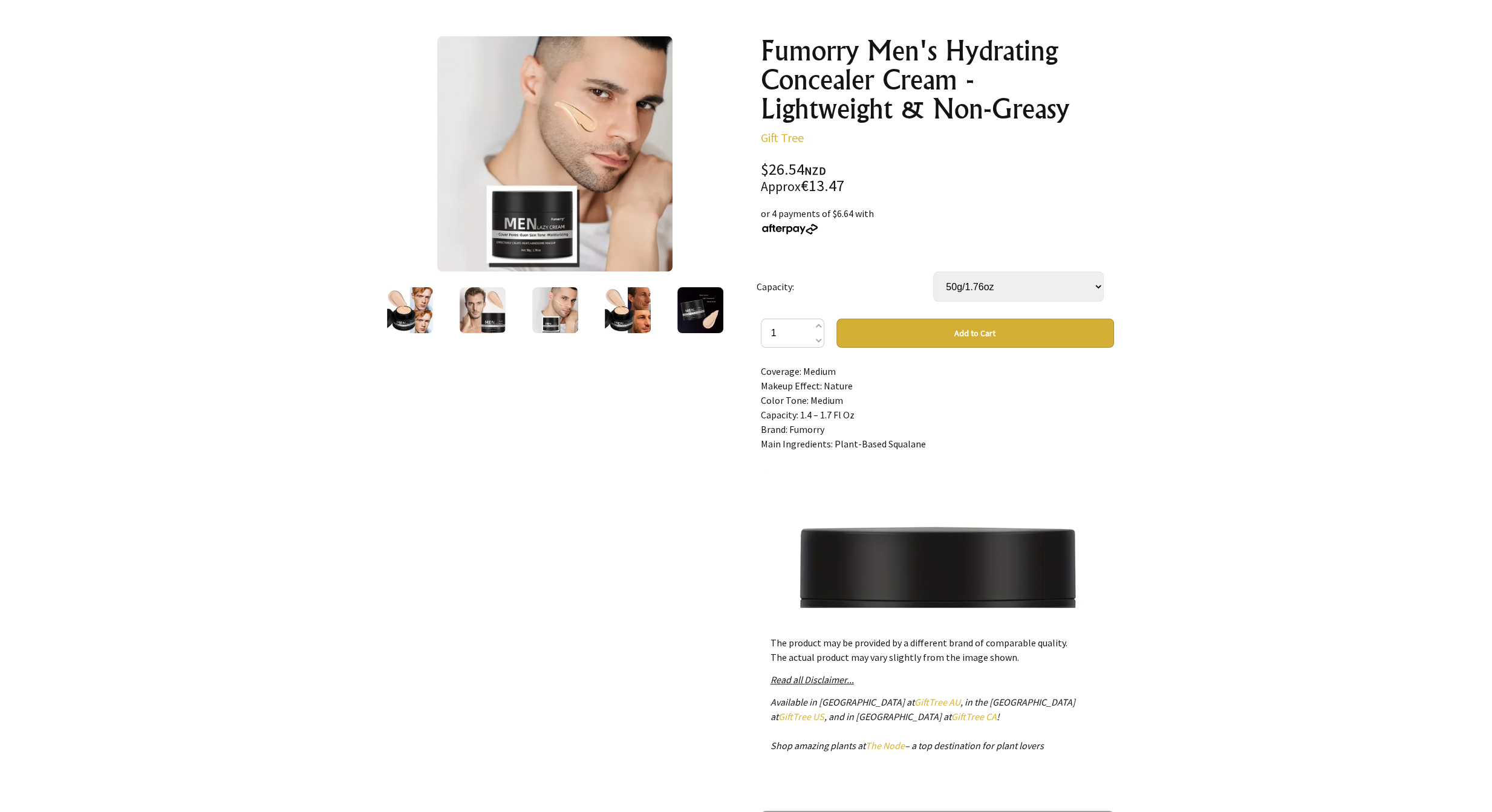
scroll to position [31, 0]
drag, startPoint x: 973, startPoint y: 414, endPoint x: 950, endPoint y: 441, distance: 35.5
click at [936, 449] on div "Skin Type: All Skins Item Form: Cream Coverage: Medium Makeup Effect: Nature Co…" at bounding box center [937, 487] width 354 height 242
drag, startPoint x: 929, startPoint y: 443, endPoint x: 754, endPoint y: 448, distance: 175.1
click at [754, 448] on div "Fumorry Men's Hydrating Concealer Cream - Lightweight & Non-Greasy Gift Tree $2…" at bounding box center [937, 442] width 372 height 831
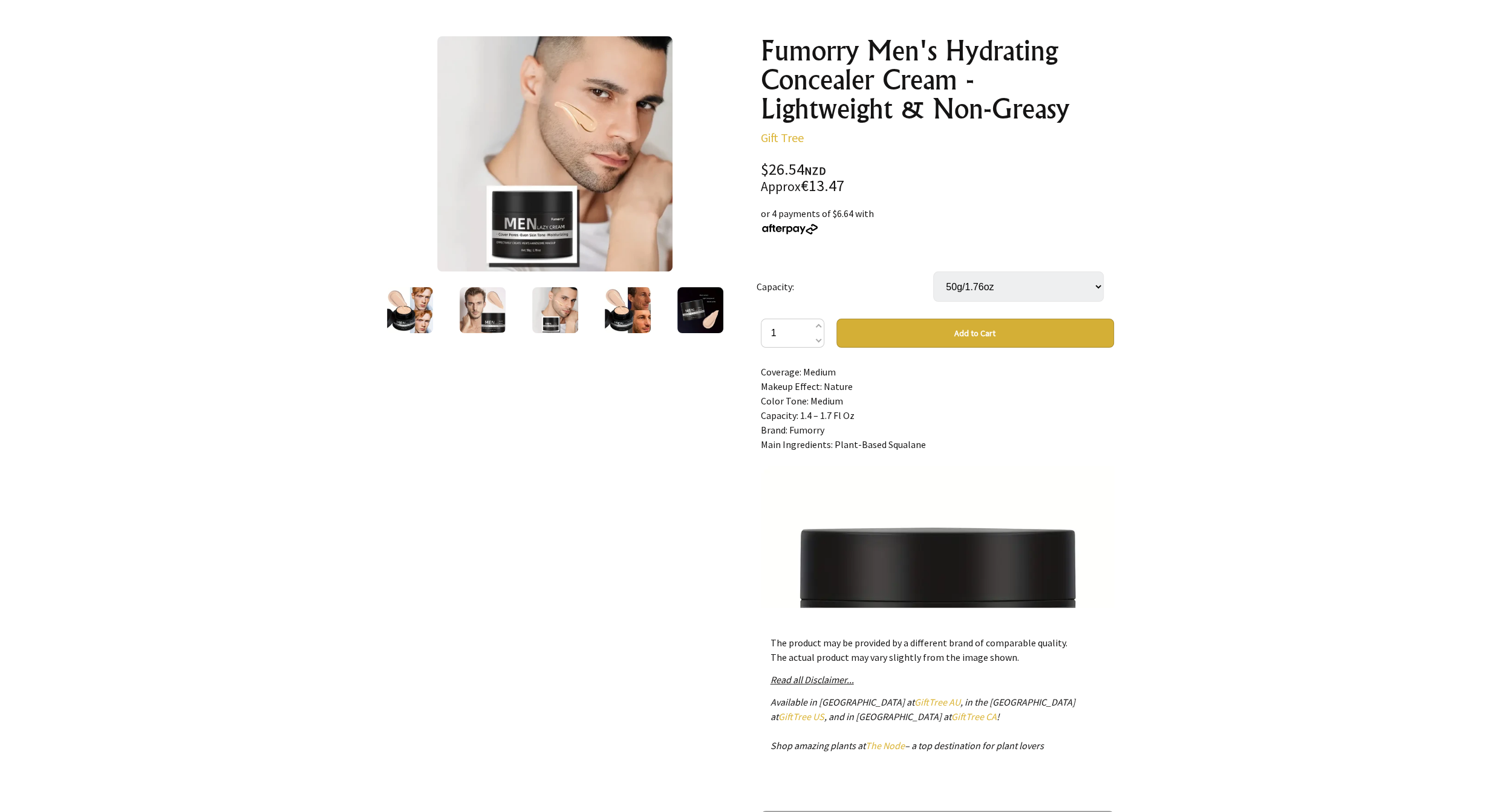
copy div "Main Ingredients: Plant-Based Squalane"
